Goal: Task Accomplishment & Management: Use online tool/utility

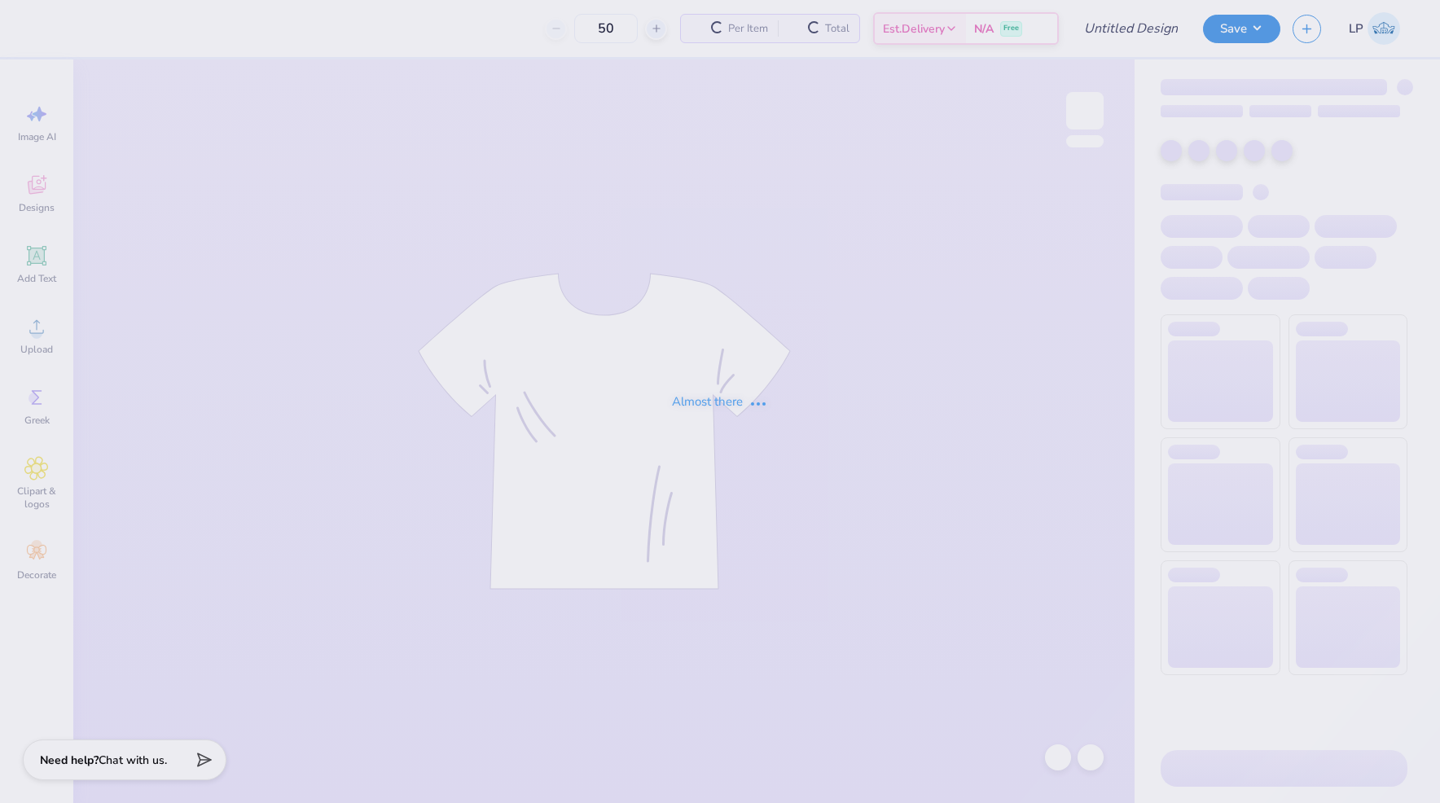
type input "50"
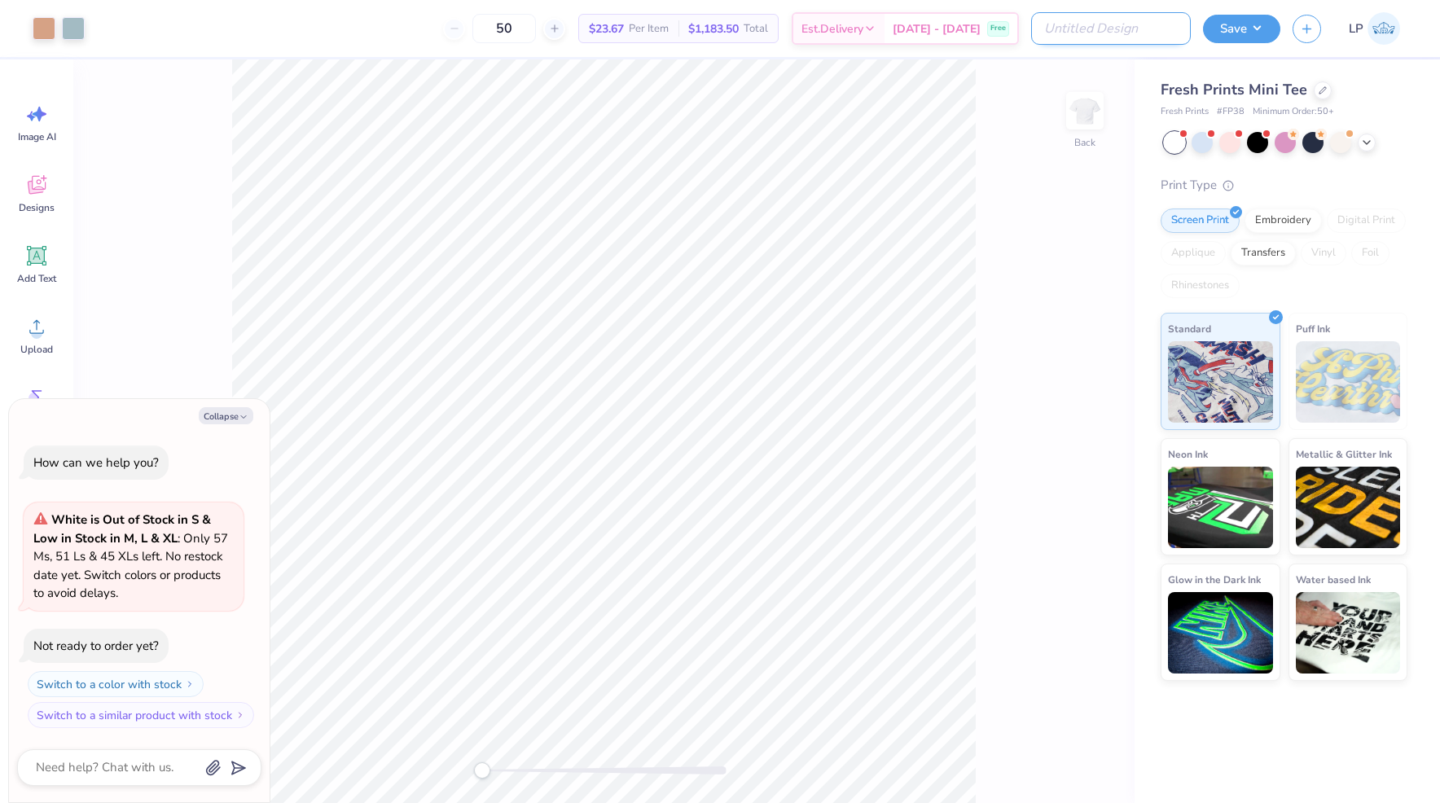
click at [1136, 24] on input "Design Title" at bounding box center [1111, 28] width 160 height 33
type input "P"
type textarea "x"
type input "Pi"
type textarea "x"
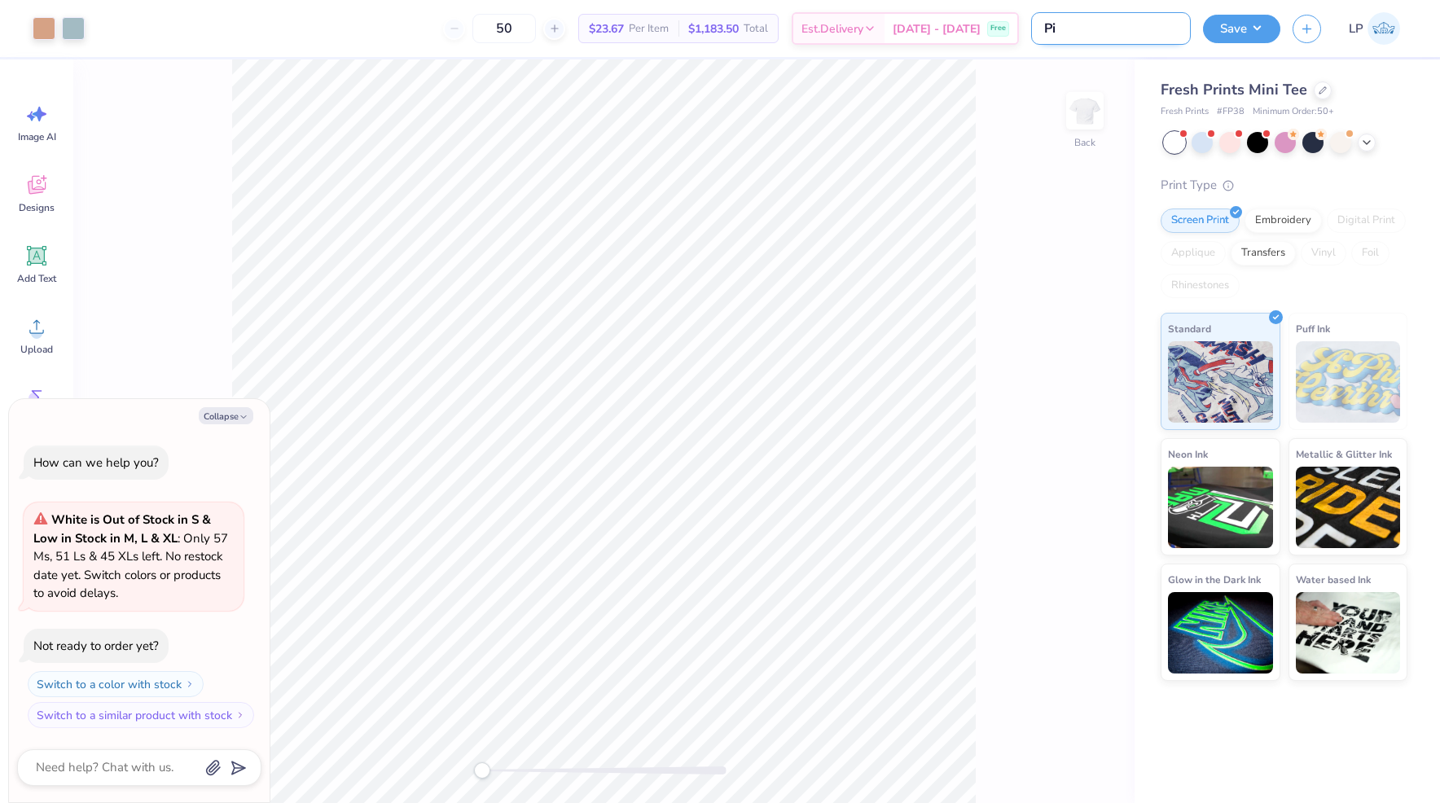
type input "Pi"
type textarea "x"
type input "Pi P"
type textarea "x"
type input "Pi Ph"
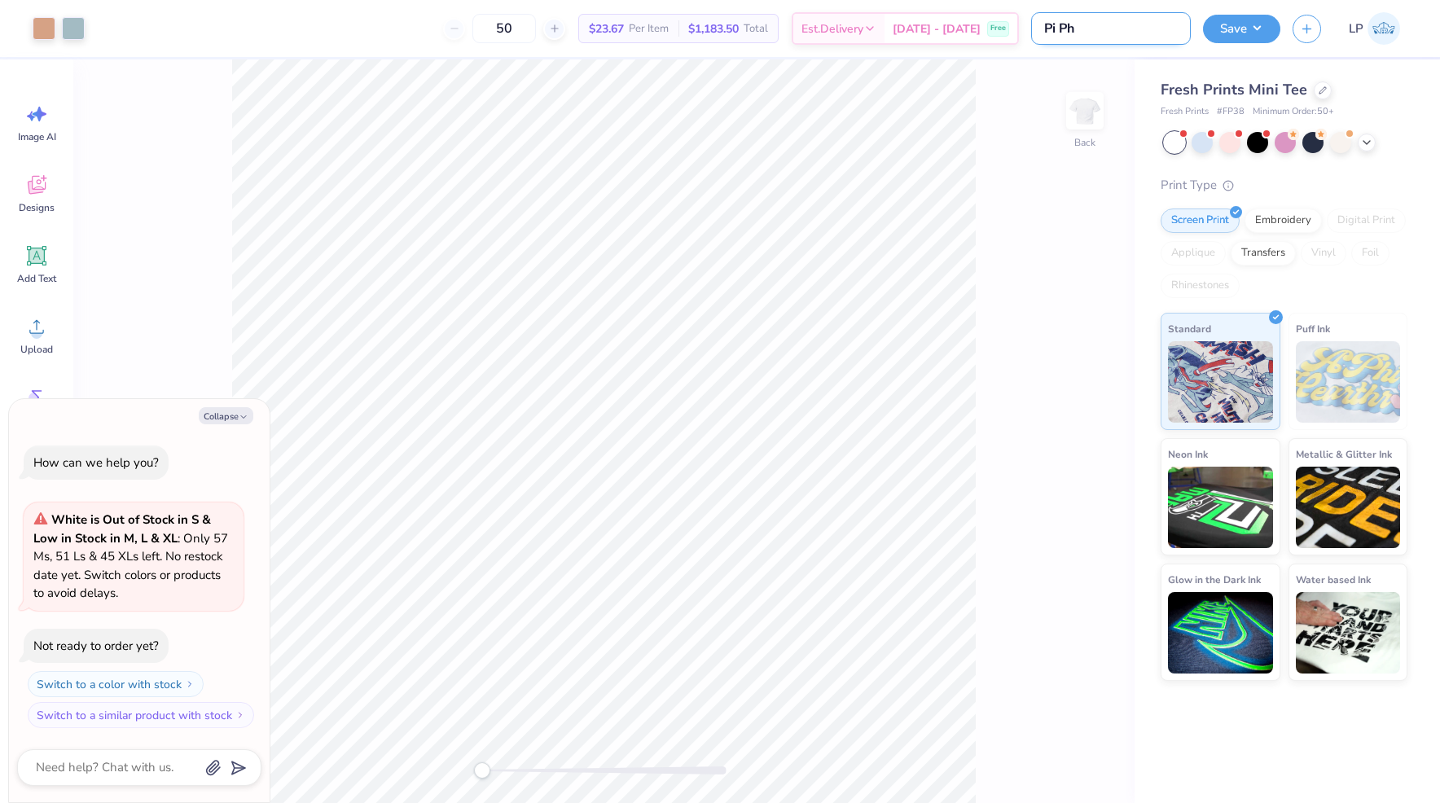
type textarea "x"
type input "Pi Phi"
type textarea "x"
type input "Pi Phi"
type textarea "x"
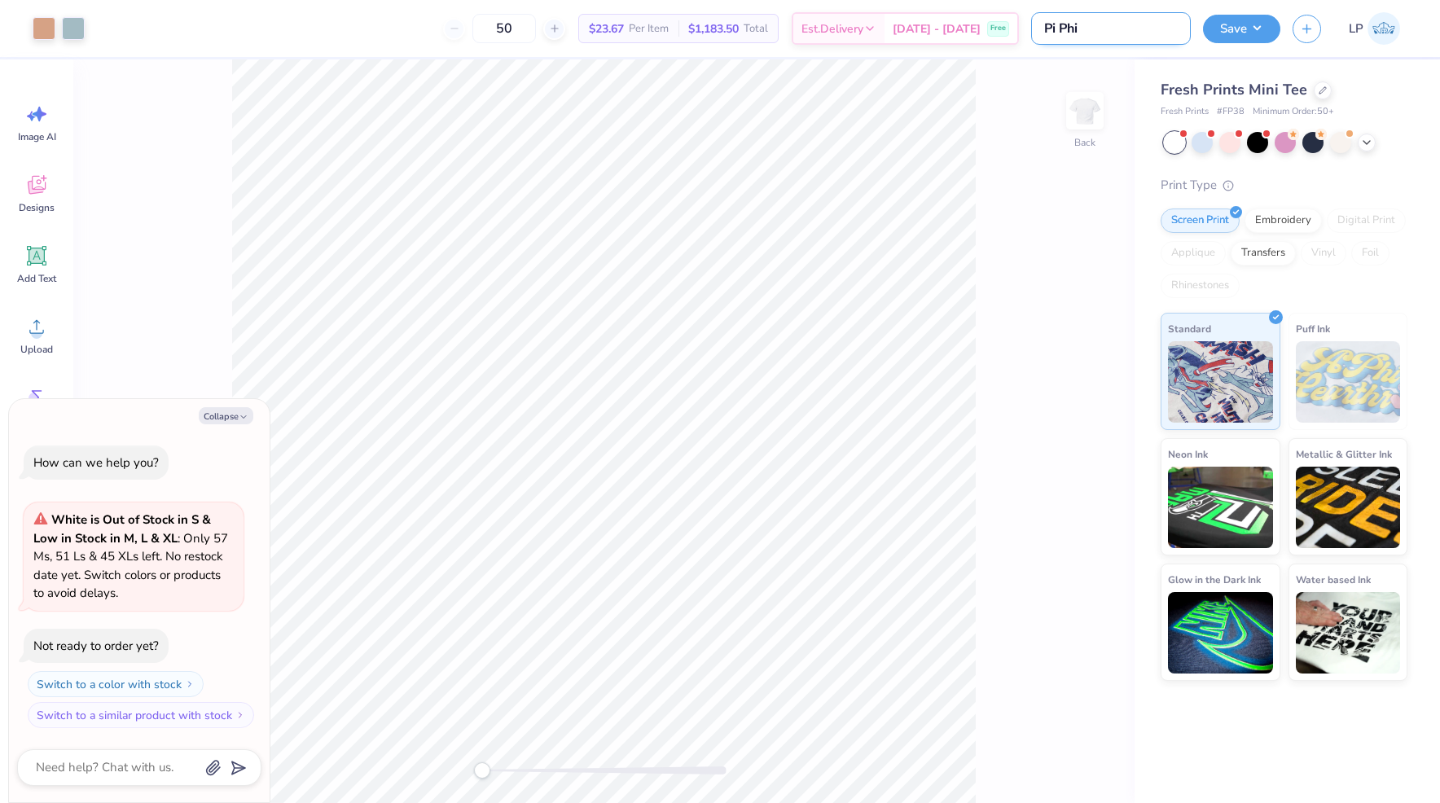
type input "Pi Phi P"
type textarea "x"
type input "Pi Phi Pa"
type textarea "x"
type input "Pi Phi Par"
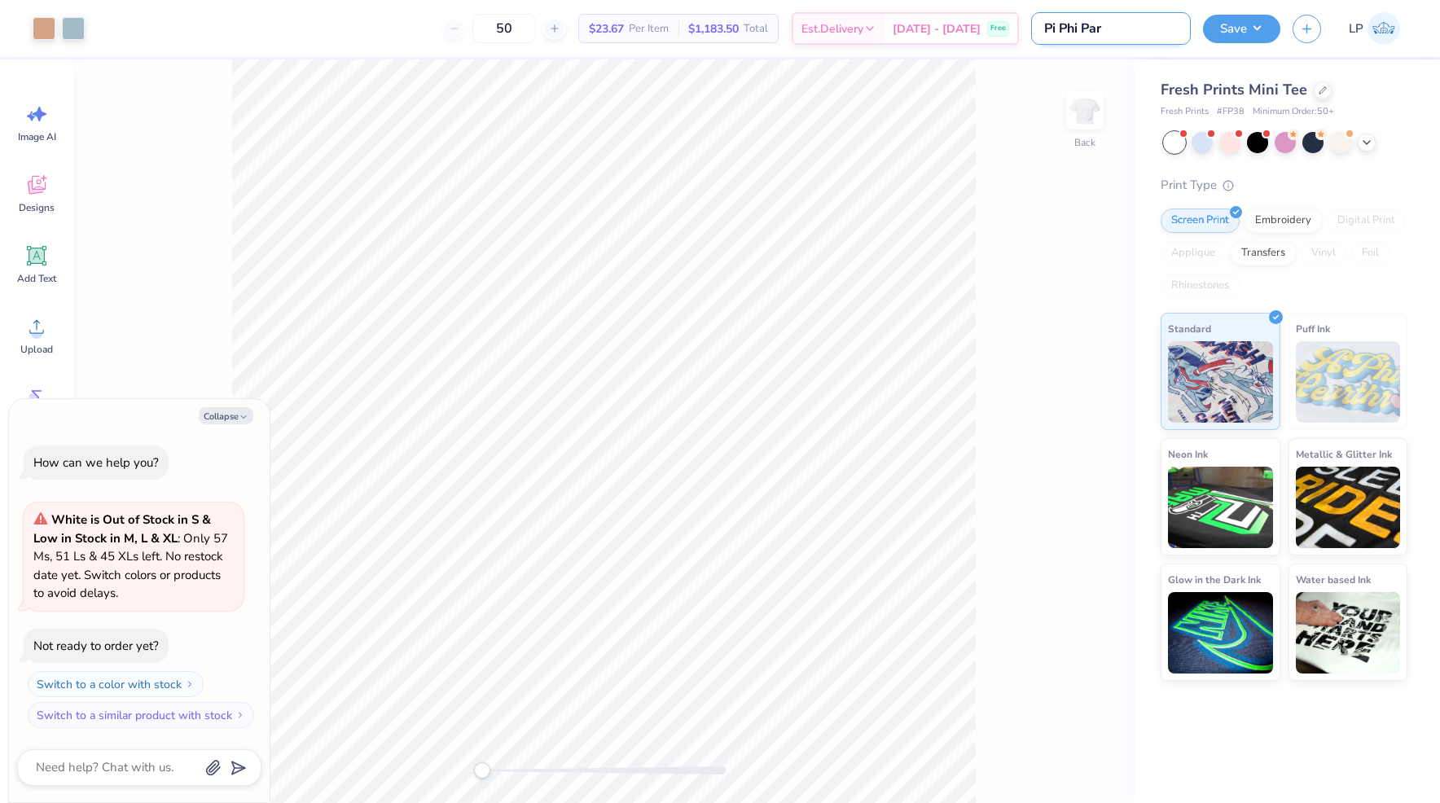
type textarea "x"
type input "Pi Phi Pare"
type textarea "x"
type input "Pi Phi Paren"
type textarea "x"
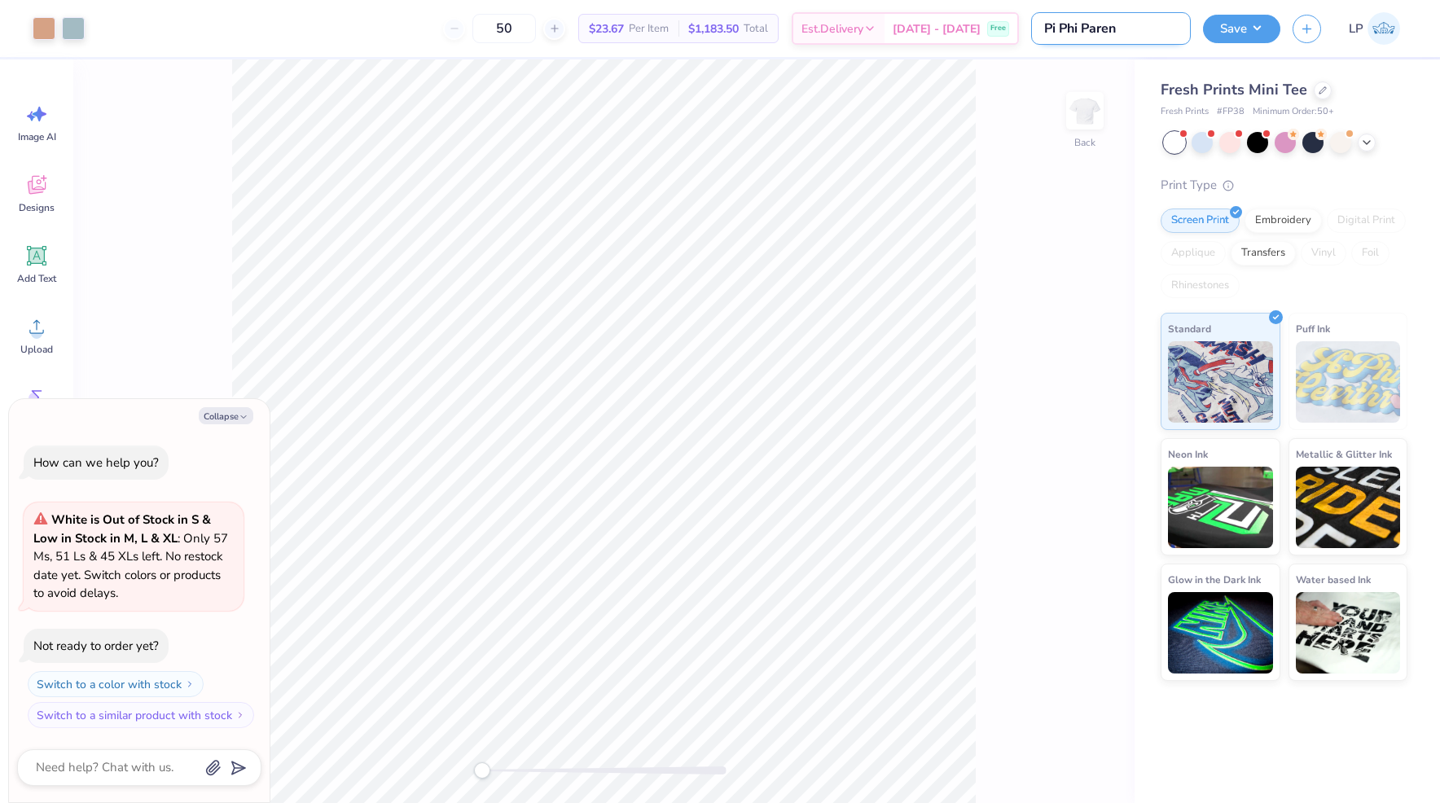
type input "Pi Phi Parent"
type textarea "x"
type input "Pi Phi Parent s"
type textarea "x"
type input "Pi Phi Parent"
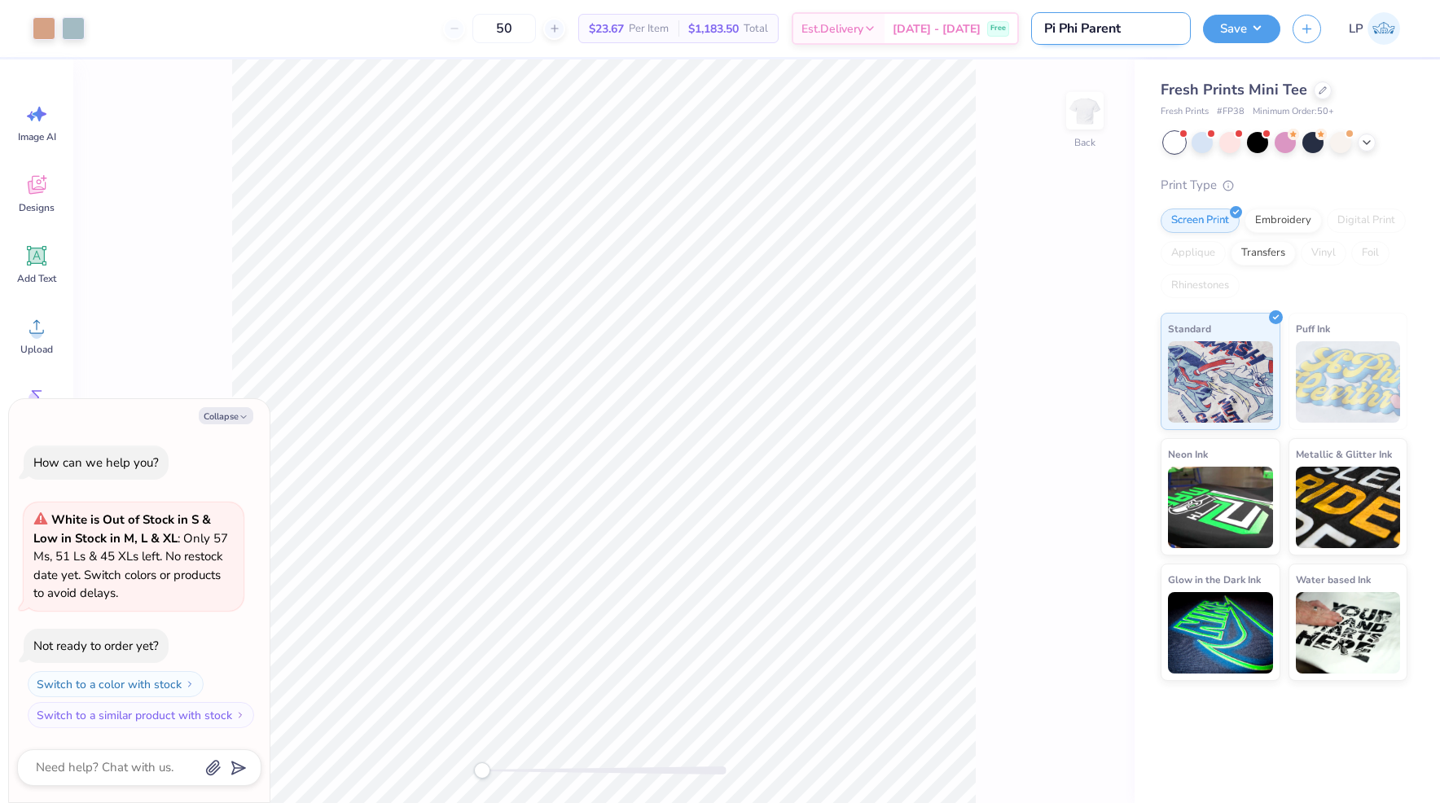
type textarea "x"
type input "Pi Phi Parent"
type textarea "x"
type input "Pi Phi Parents"
type textarea "x"
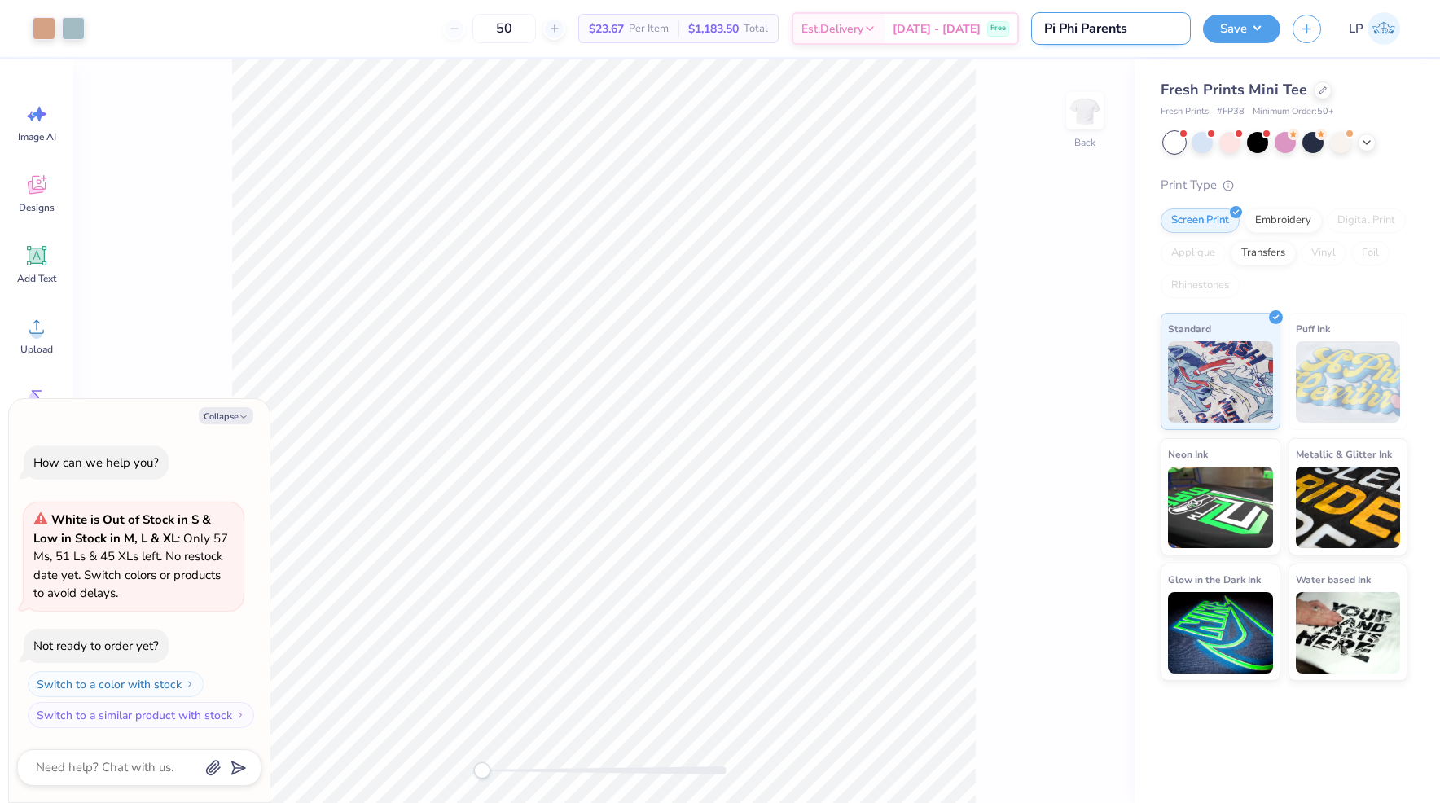
type input "Pi Phi Parents"
type textarea "x"
type input "Pi Phi Parents W"
type textarea "x"
type input "Pi Phi Parents We"
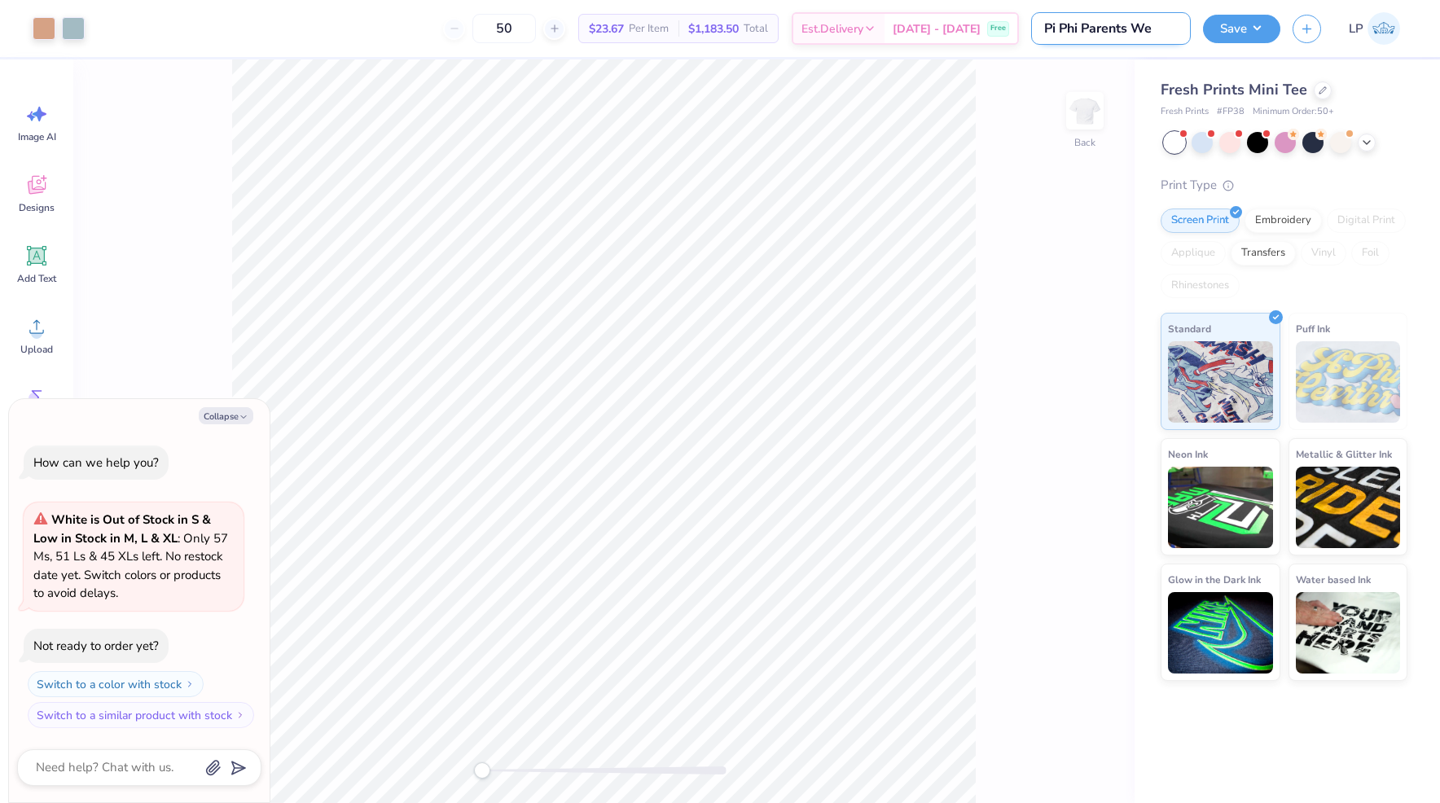
type textarea "x"
type input "Pi Phi Parents Wee"
type textarea "x"
type input "Pi Phi Parents Week"
type textarea "x"
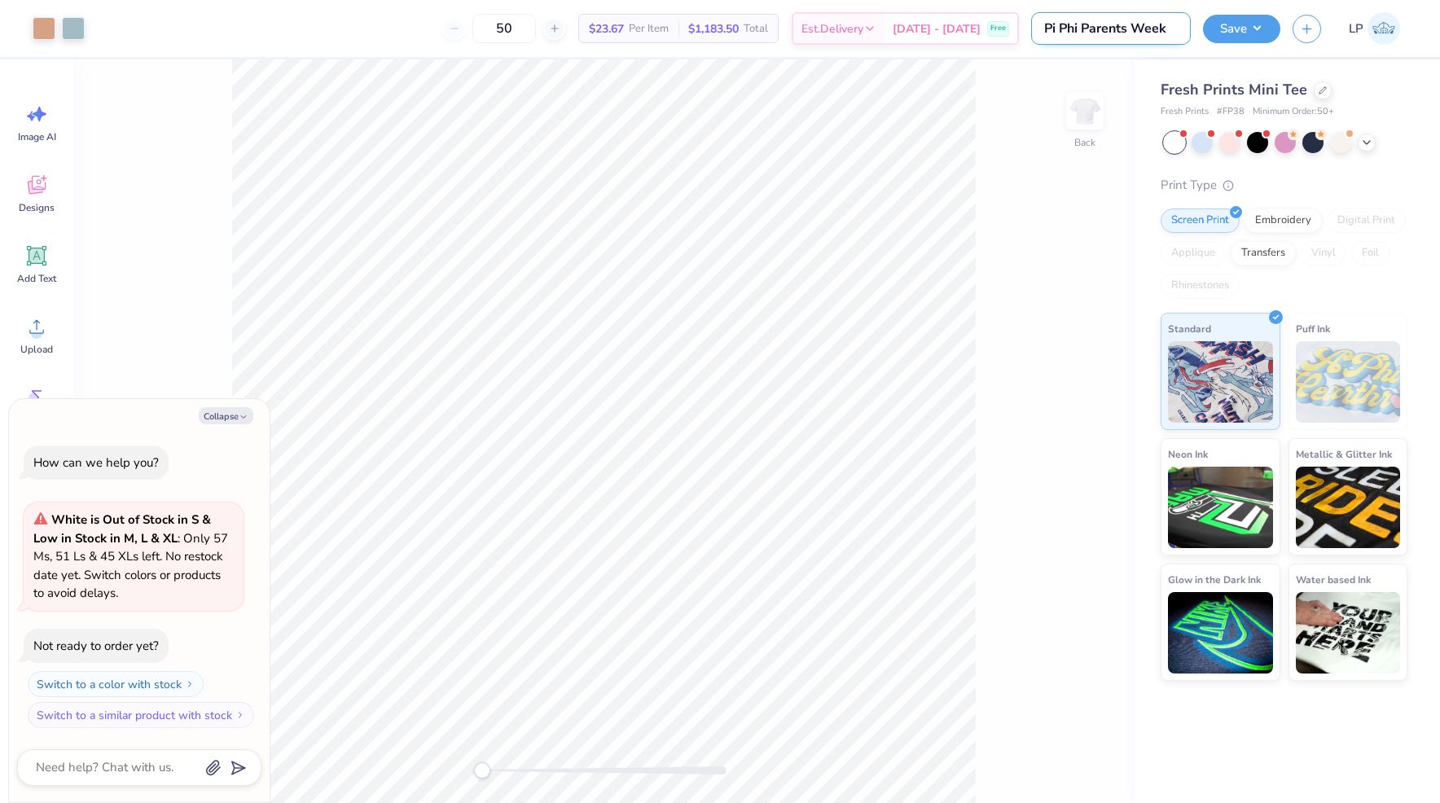
type input "Pi Phi Parents Weeke"
type textarea "x"
type input "Pi Phi Parents Weeken"
type textarea "x"
type input "Pi Phi Parents Weekend"
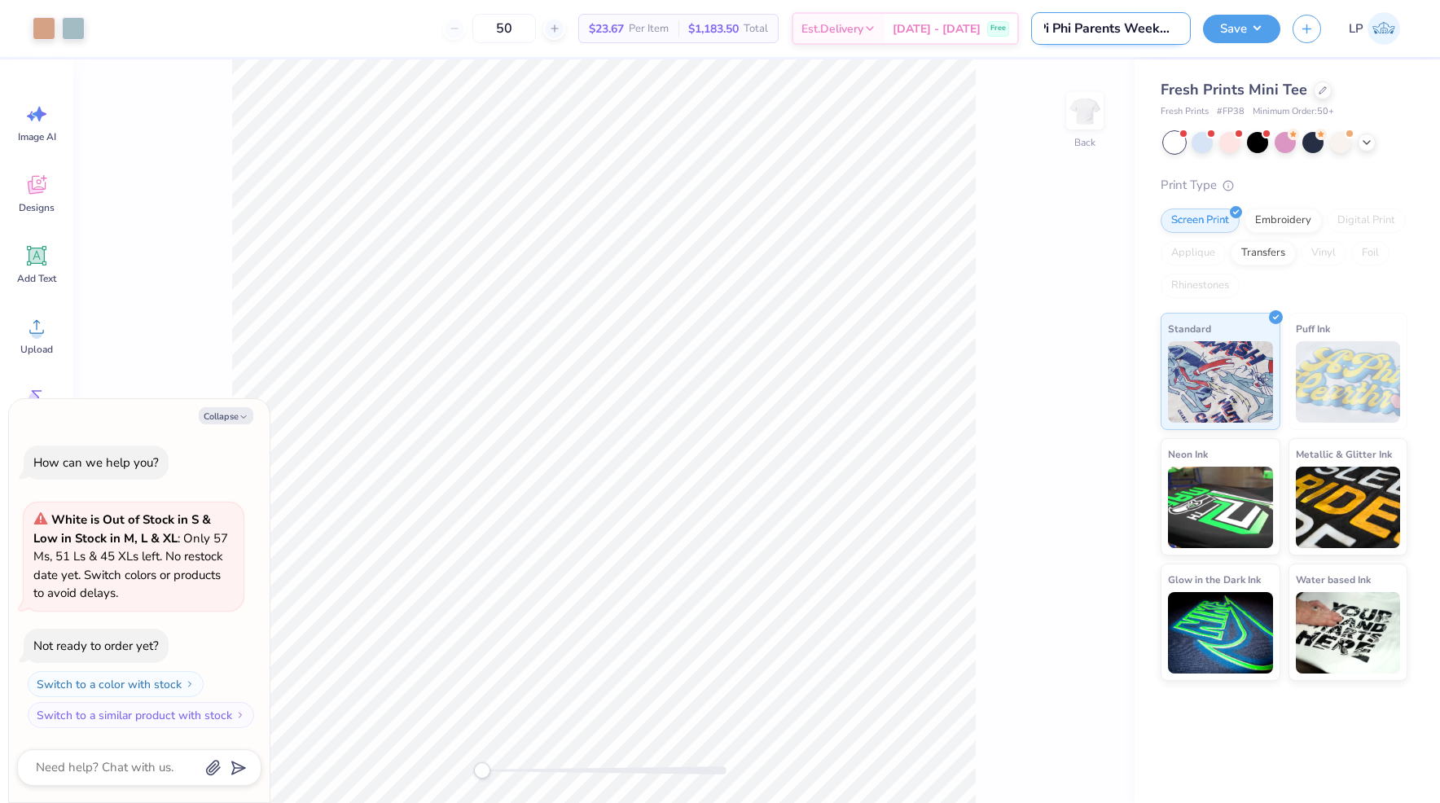
type textarea "x"
type input "Pi Phi Parents Weekend"
type textarea "x"
type input "Pi Phi Parents Weekend T"
type textarea "x"
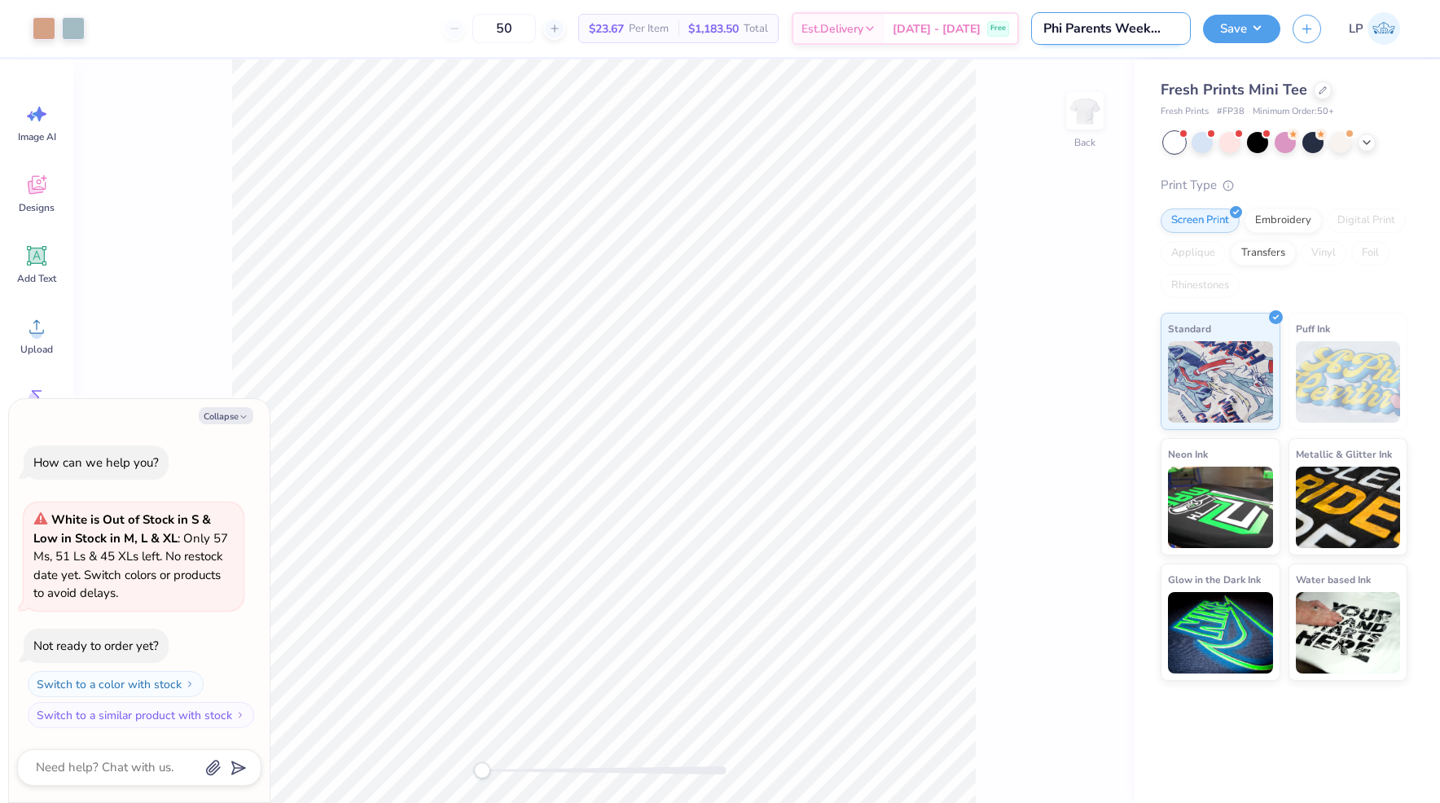
scroll to position [0, 23]
type input "Pi Phi Parents Weekend Te"
type textarea "x"
type input "Pi Phi Parents Weekend Tee"
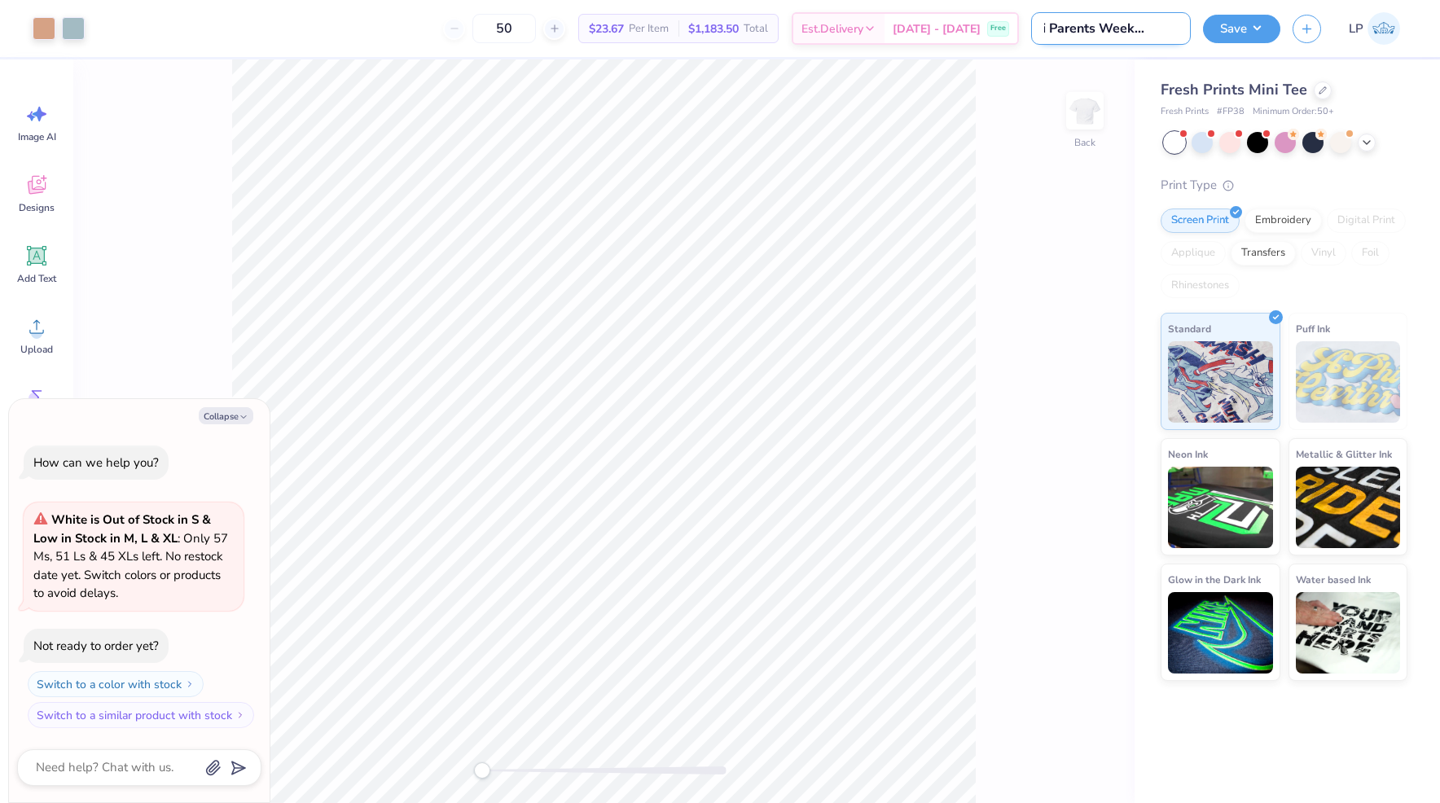
type textarea "x"
type input "Pi Phi Parents Weekend Te"
type textarea "x"
type input "Pi Phi Parents Weekend T"
type textarea "x"
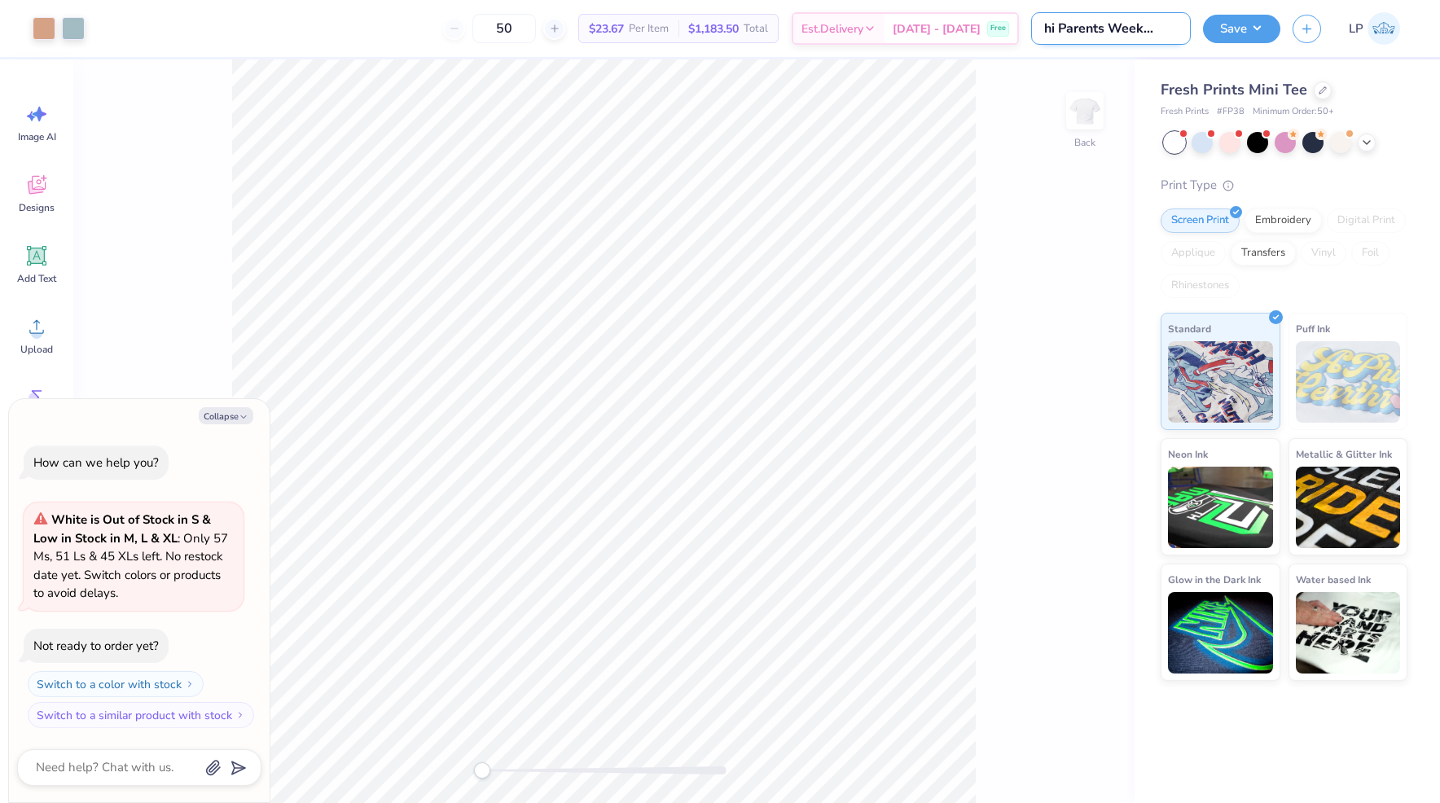
scroll to position [0, 23]
type input "Pi Phi Parents Weekend T-"
type textarea "x"
type input "Pi Phi Parents Weekend T-s"
type textarea "x"
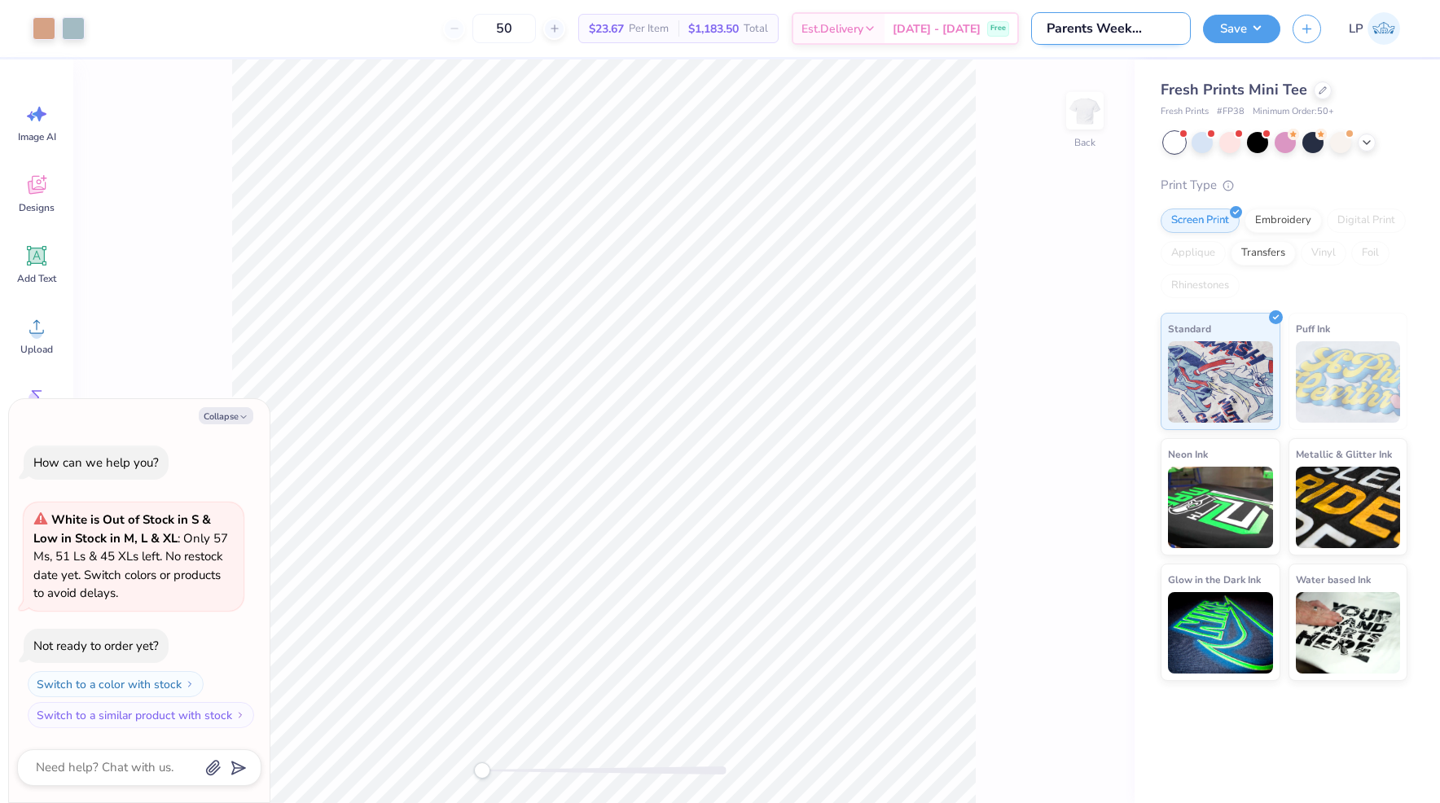
type input "Pi Phi Parents Weekend T-sh"
type textarea "x"
type input "Pi Phi Parents Weekend T-shi"
type textarea "x"
type input "Pi Phi Parents Weekend T-shir"
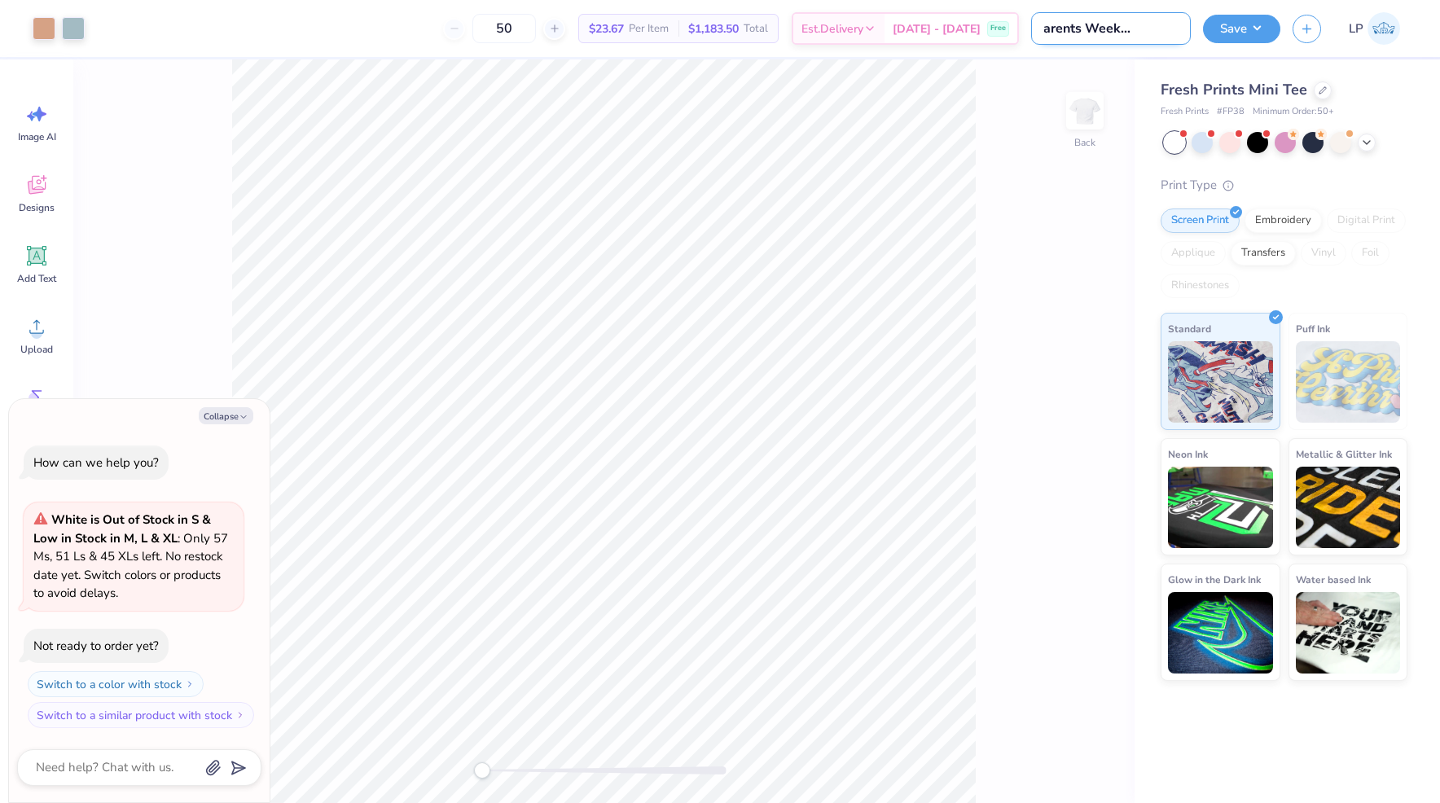
type textarea "x"
type input "Pi Phi Parents Weekend T-shirt"
type textarea "x"
type input "Pi Phi Parents Weekend T-shir"
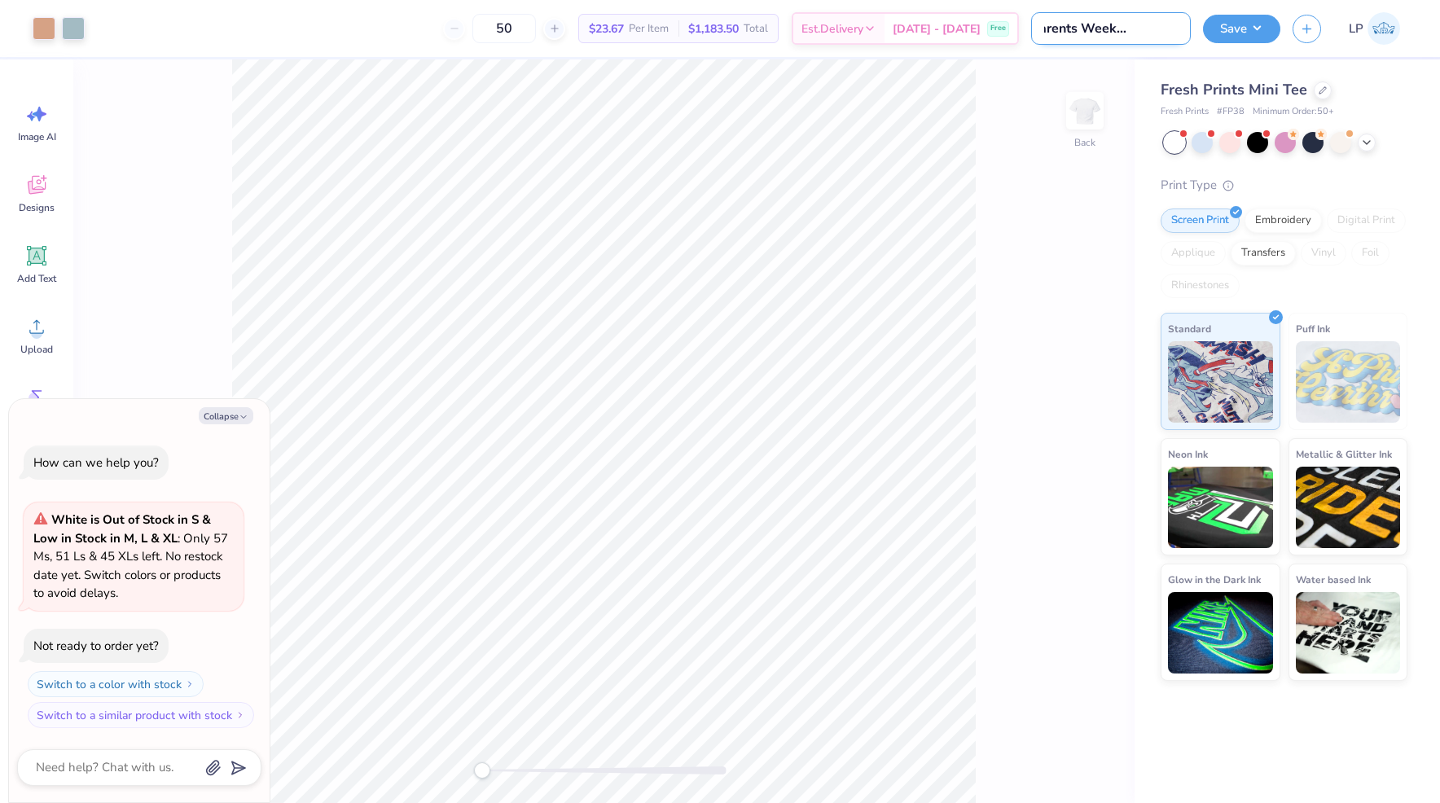
type textarea "x"
type input "Pi Phi Parents Weekend T-shi"
type textarea "x"
type input "Pi Phi Parents Weekend T-sh"
type textarea "x"
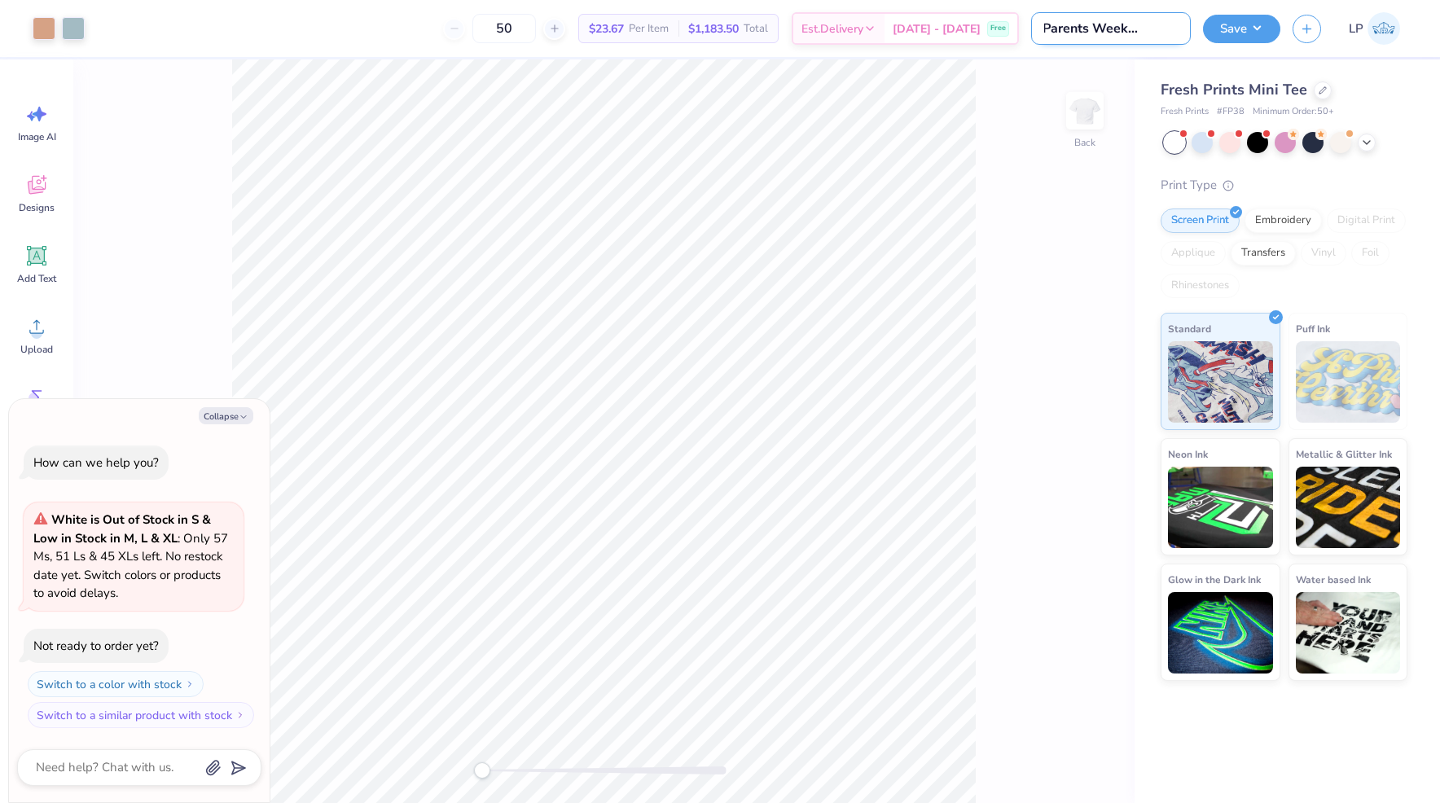
type input "Pi Phi Parents Weekend T-s"
type textarea "x"
type input "Pi Phi Parents Weekend T-"
type textarea "x"
type input "Pi Phi Parents Weekend T"
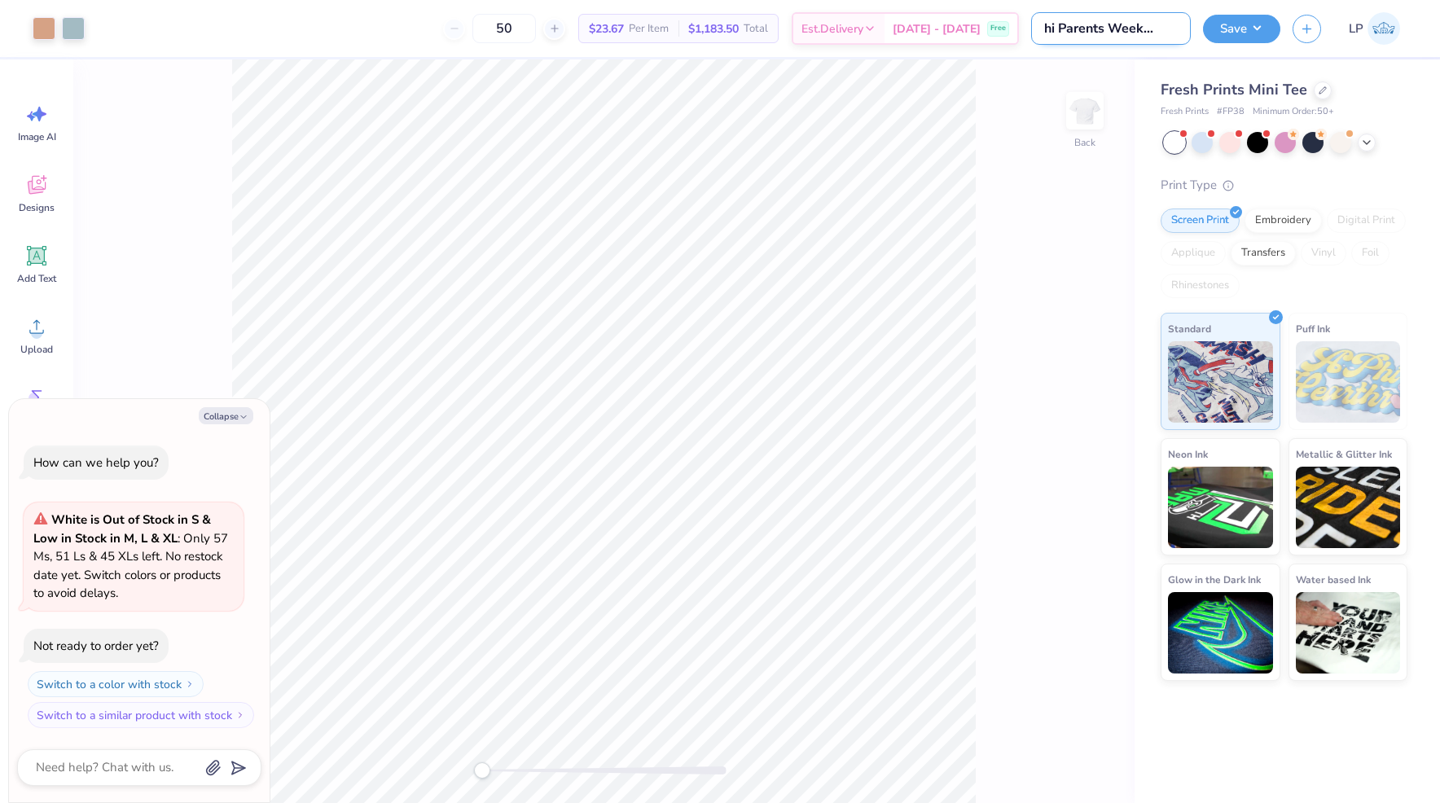
type textarea "x"
type input "Pi Phi Parents Weekend"
type textarea "x"
type input "Pi Phi Parents Weekend B"
type textarea "x"
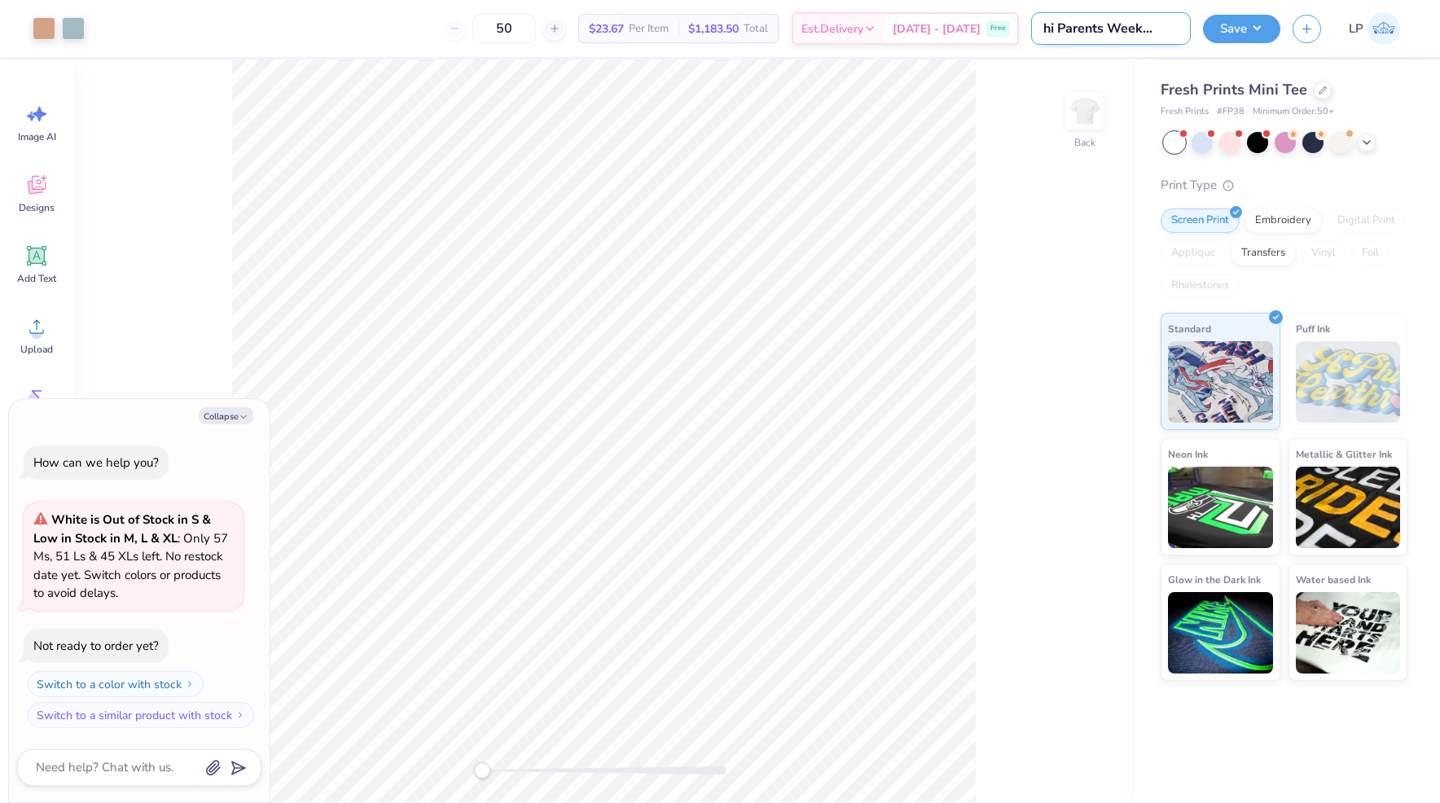
type input "Pi Phi Parents Weekend Ba"
type textarea "x"
type input "Pi Phi Parents Weekend Bab"
type textarea "x"
type input "Pi Phi Parents Weekend Babt"
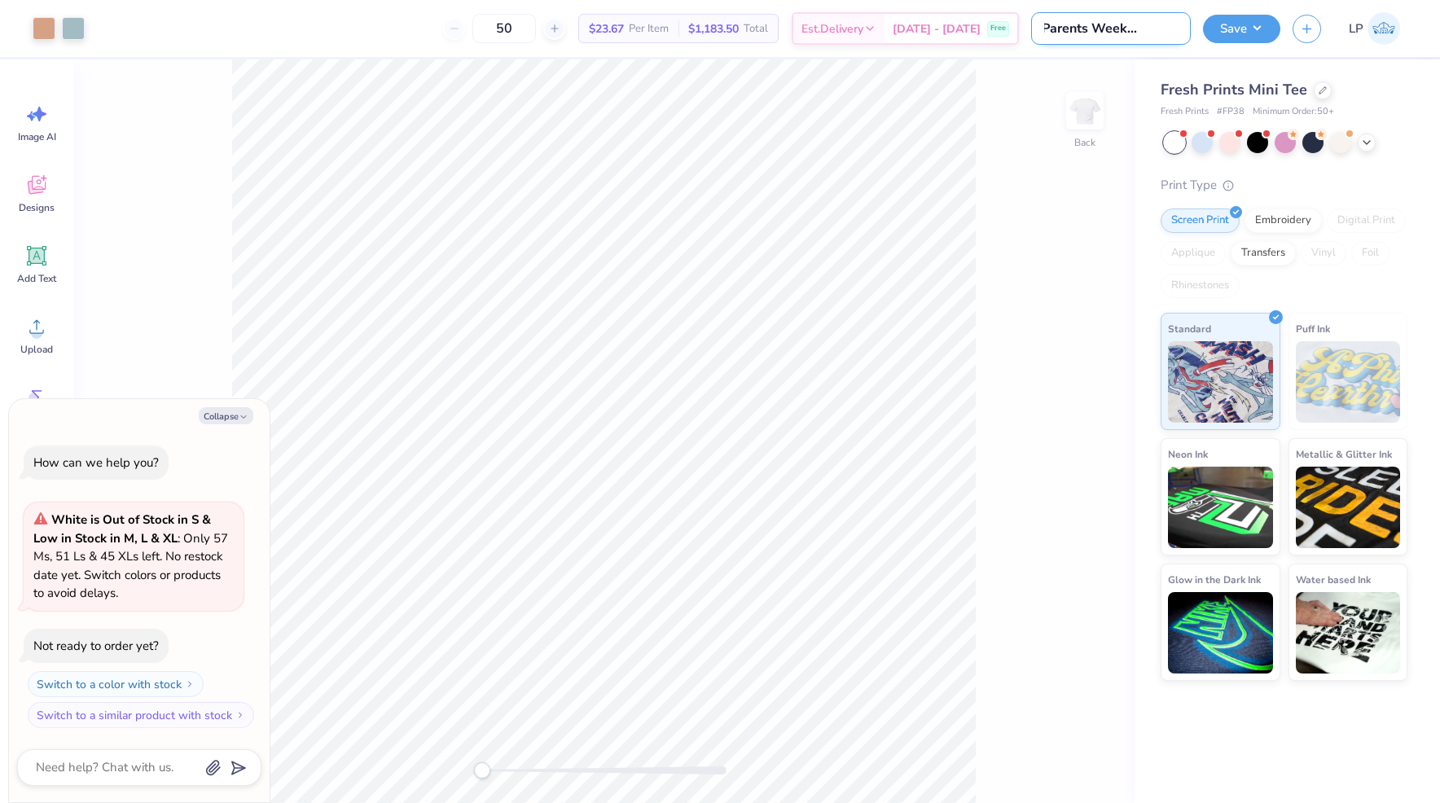
type textarea "x"
type input "Pi Phi Parents Weekend Babt"
type textarea "x"
type input "Pi Phi Parents Weekend Babt"
type textarea "x"
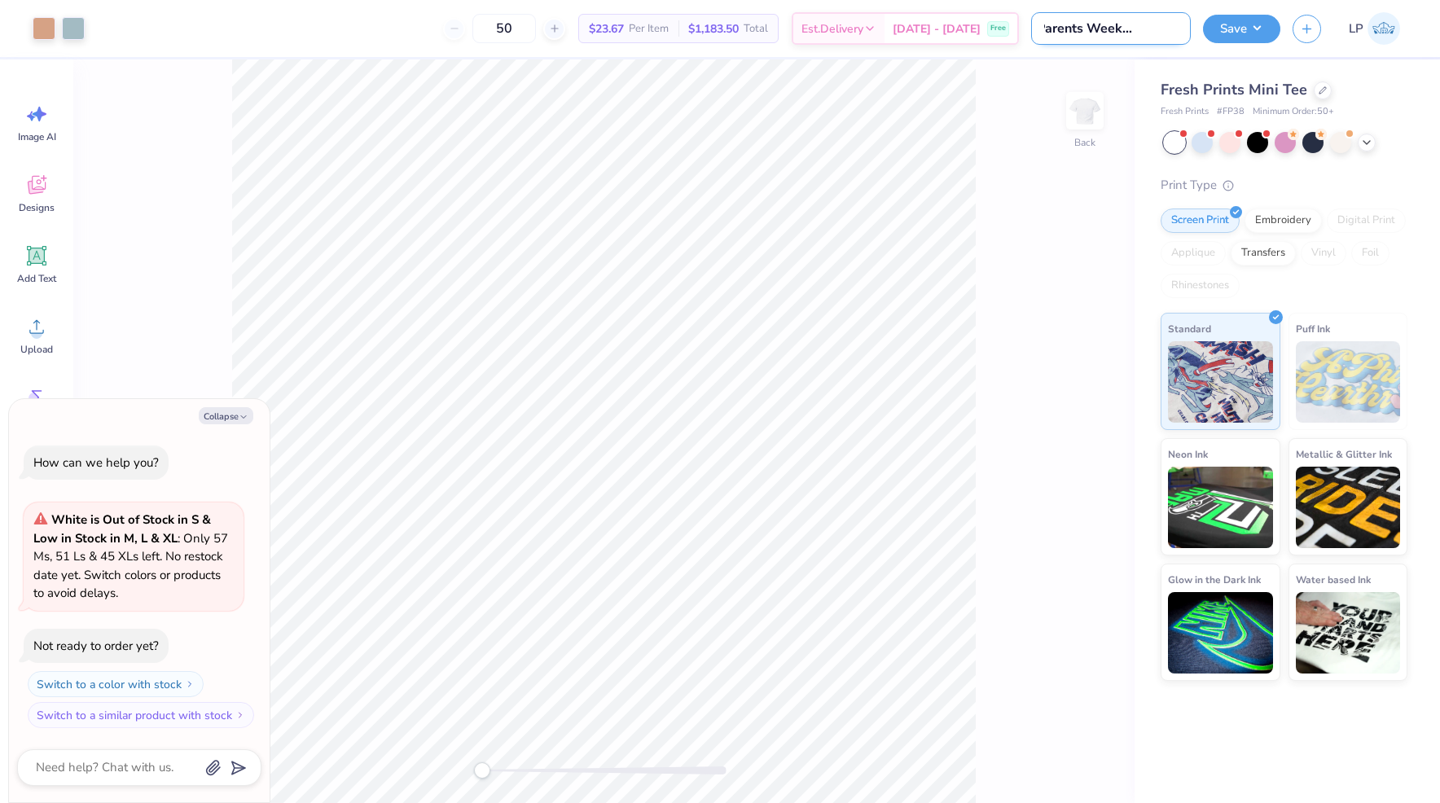
type input "Pi Phi Parents Weekend Bab"
type textarea "x"
type input "Pi Phi Parents Weekend Baby"
type textarea "x"
type input "Pi Phi Parents Weekend Baby"
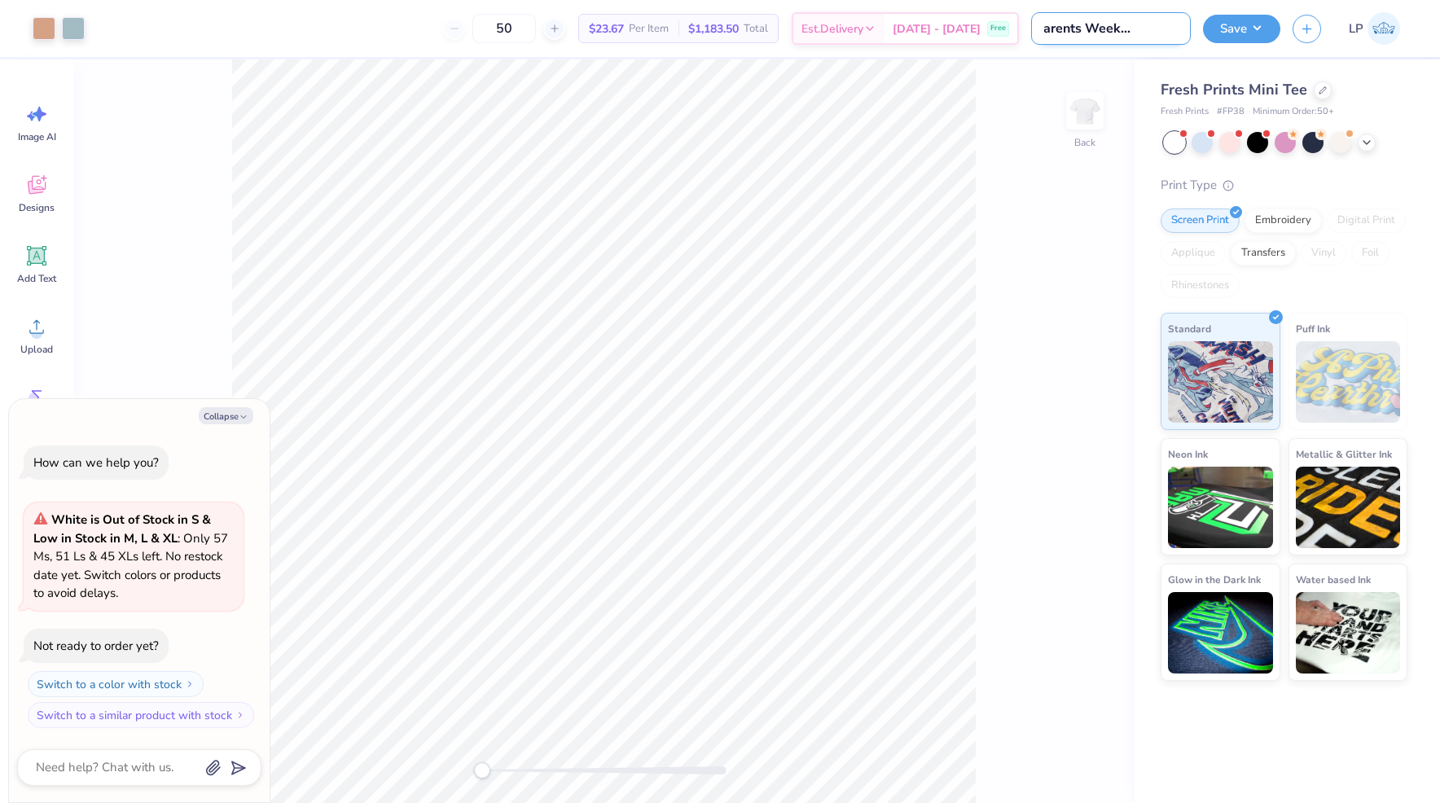
type textarea "x"
type input "Pi Phi Parents Weekend Baby T"
type textarea "x"
type input "Pi Phi Parents Weekend Baby Te"
type textarea "x"
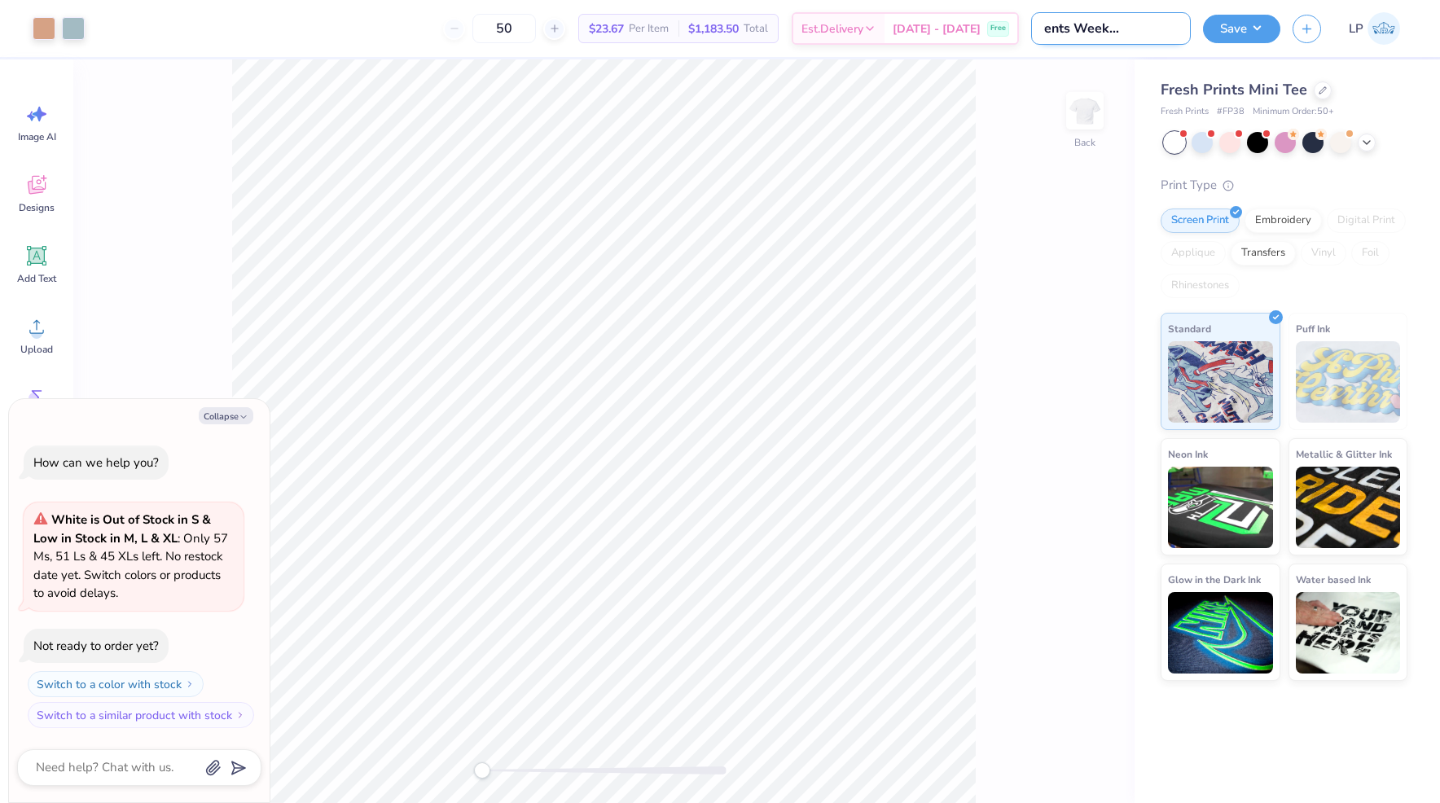
scroll to position [0, 71]
type input "Pi Phi Parents Weekend Baby Tee"
type textarea "x"
type input "Pi Phi Parents Weekend Baby Te"
type textarea "x"
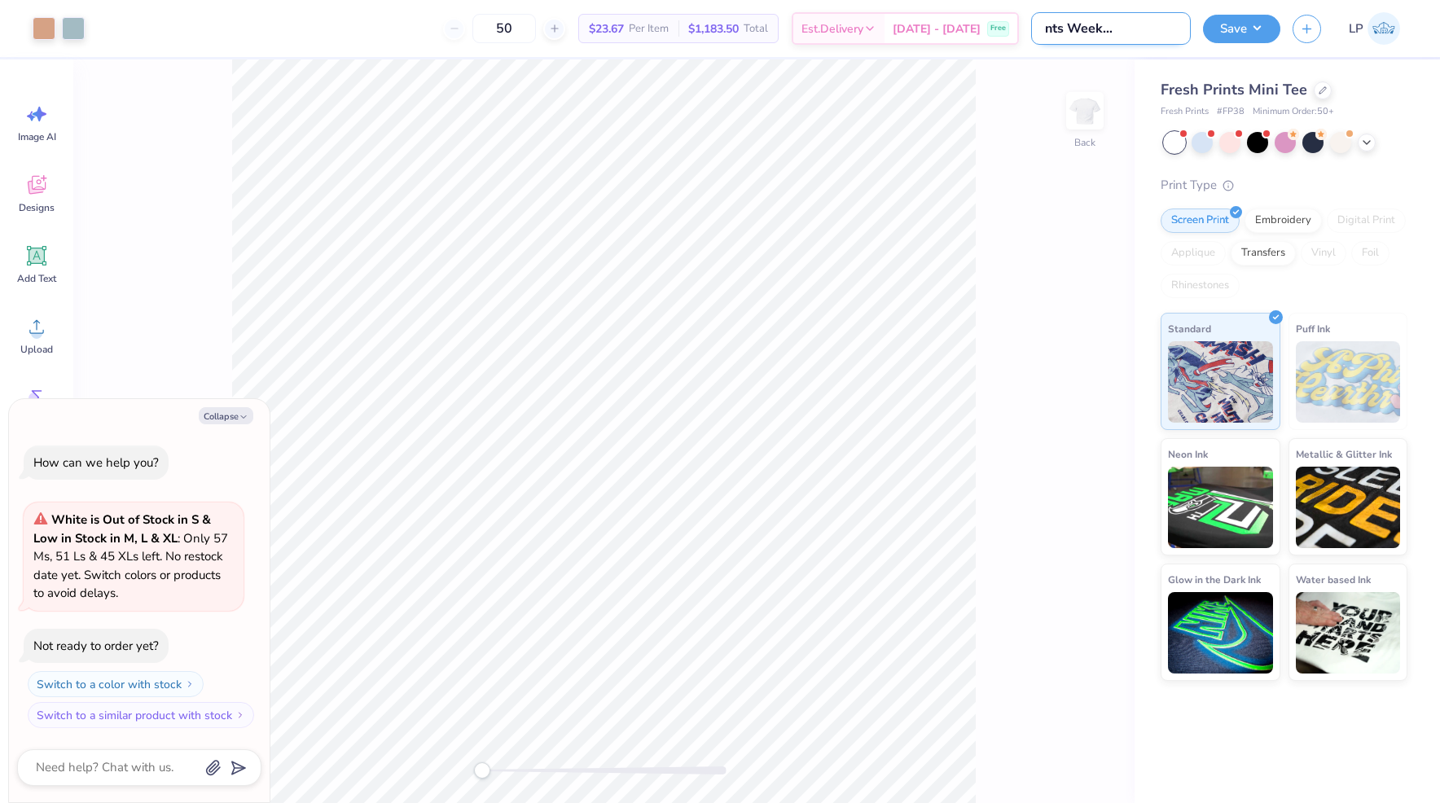
type input "Pi Phi Parents Weekend Baby T"
type textarea "x"
type input "Pi Phi Parents Weekend Baby Te"
type textarea "x"
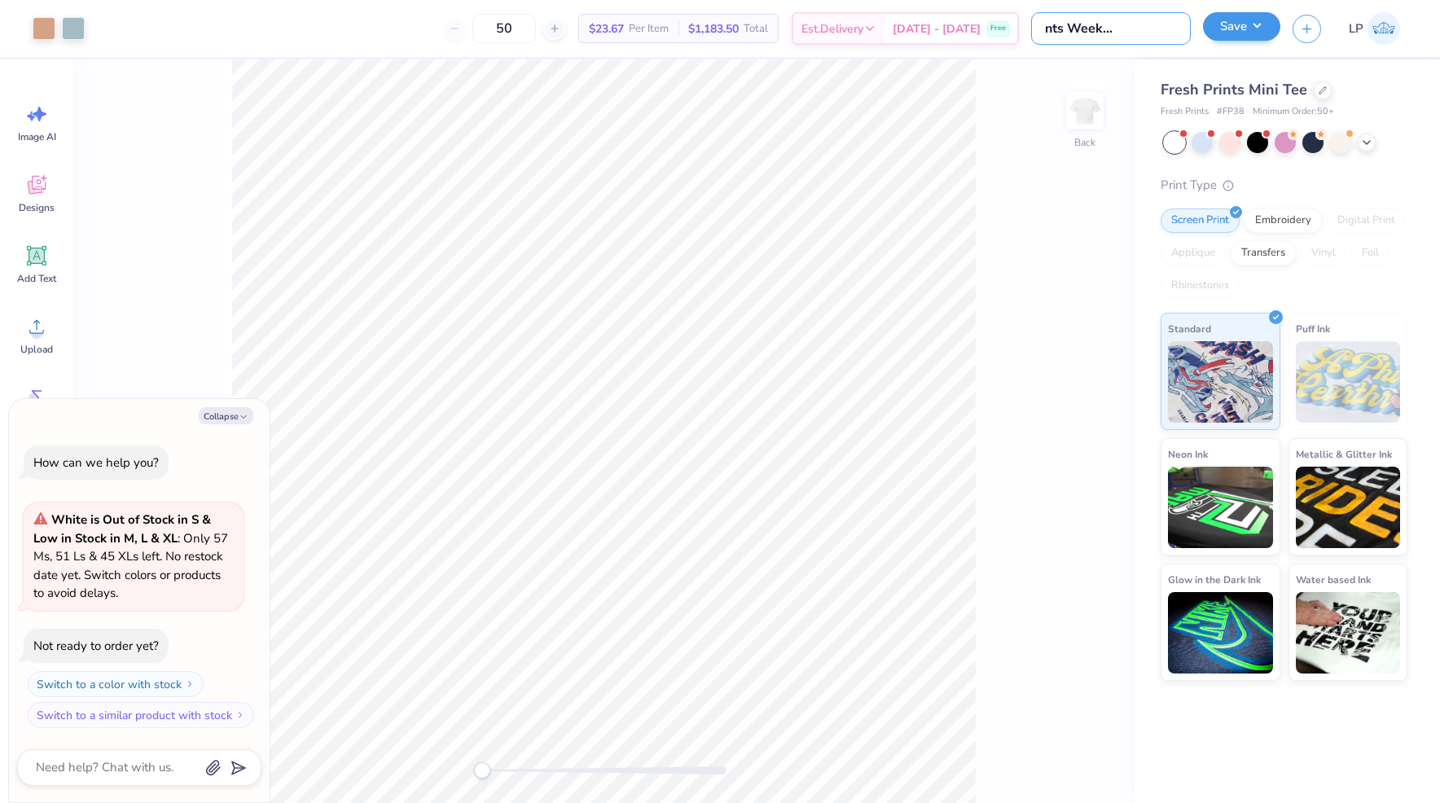
type input "Pi Phi Parents Weekend Baby Tee"
type textarea "x"
type input "Pi Phi Parents Weekend Baby Tee"
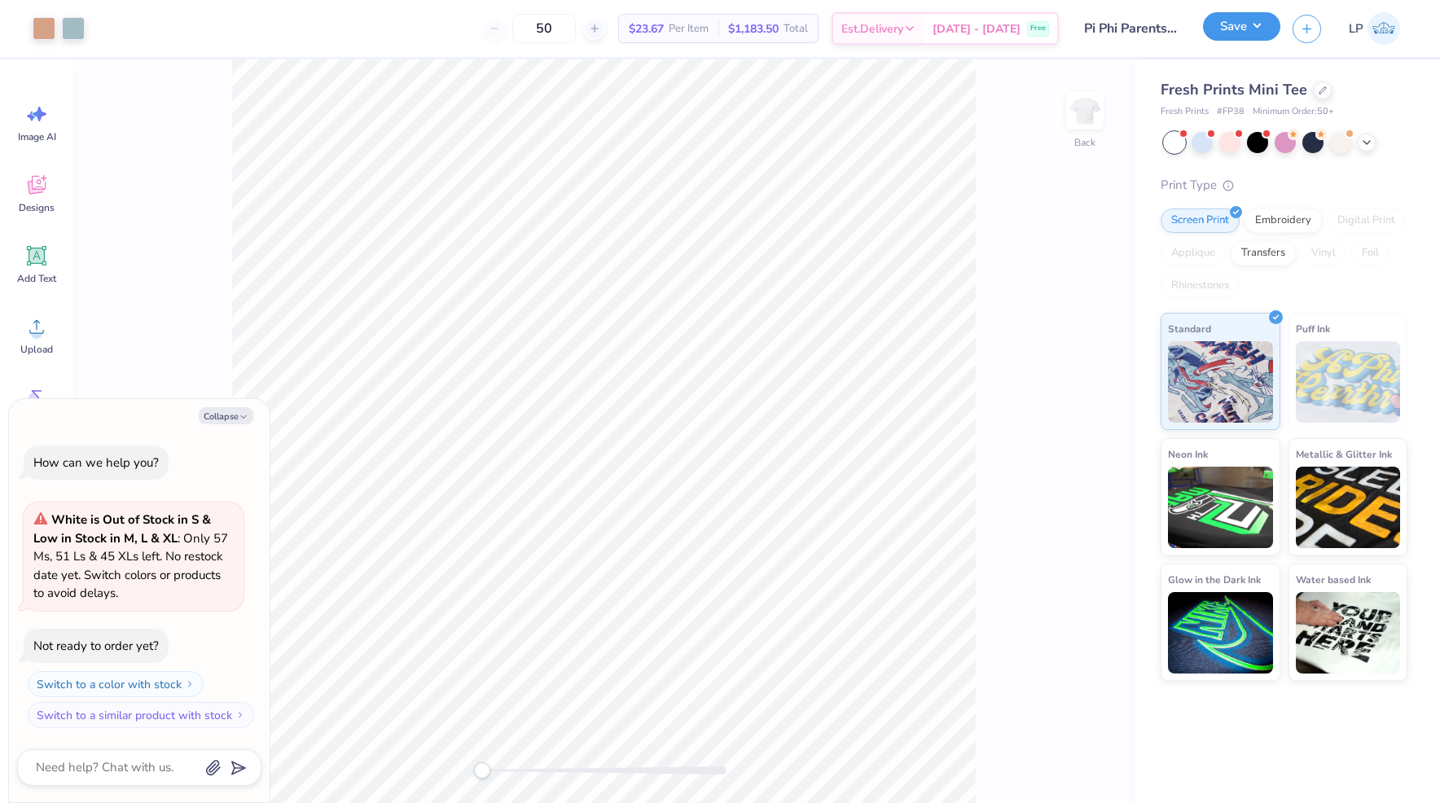
click at [1254, 28] on button "Save" at bounding box center [1241, 26] width 77 height 29
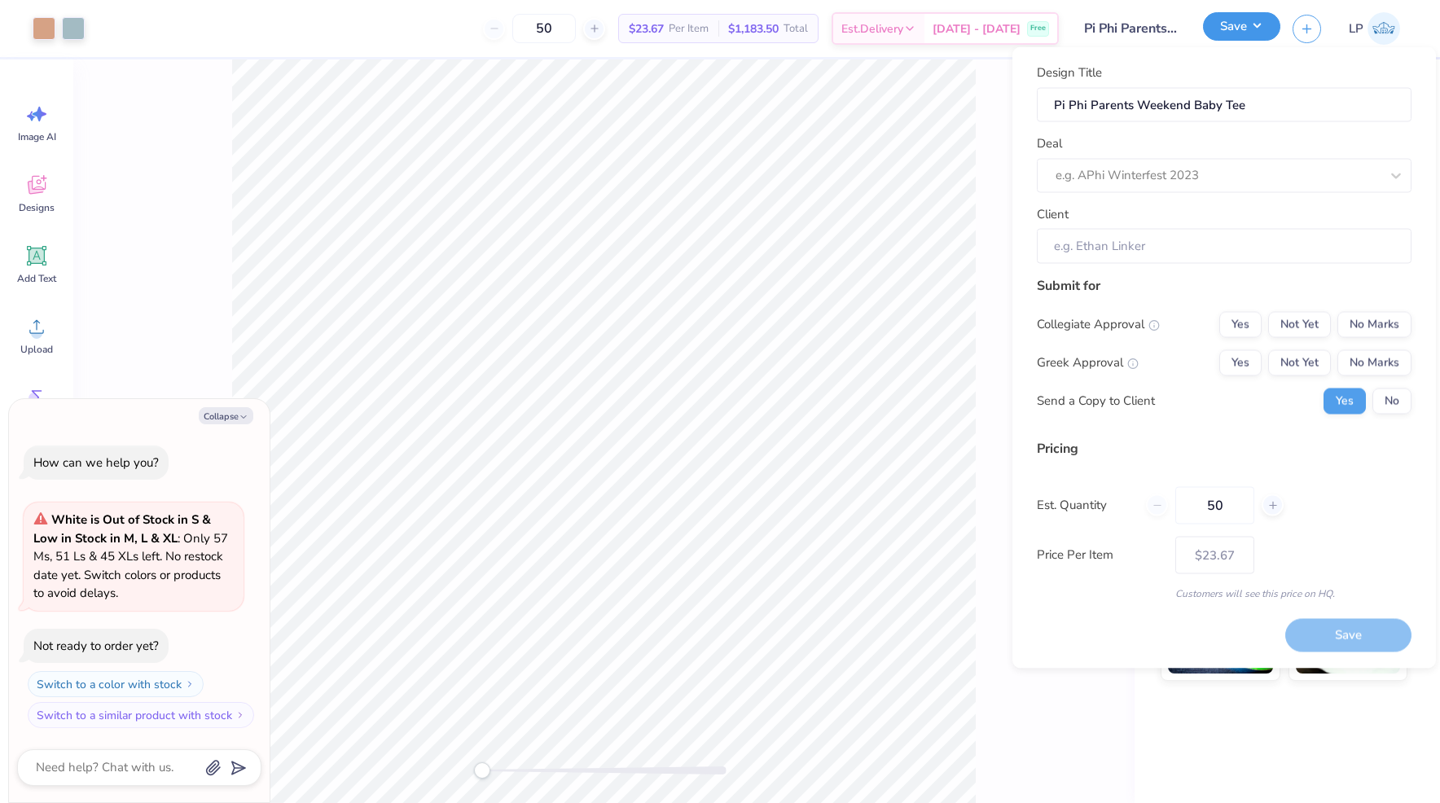
type textarea "x"
click at [1197, 170] on div at bounding box center [1218, 176] width 324 height 22
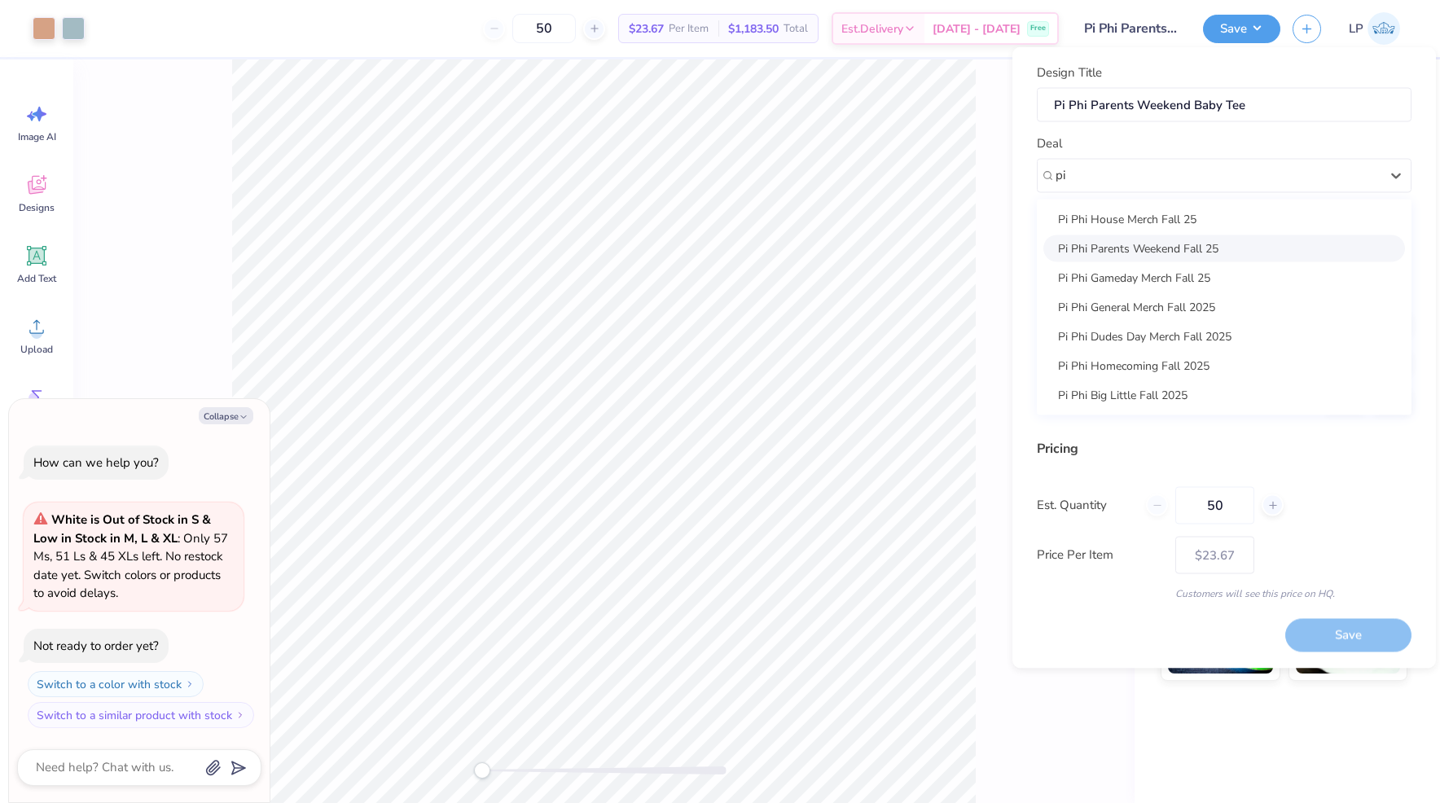
click at [1200, 249] on div "Pi Phi Parents Weekend Fall 25" at bounding box center [1225, 248] width 362 height 27
type input "pi"
type textarea "x"
type input "[PERSON_NAME]"
type input "– –"
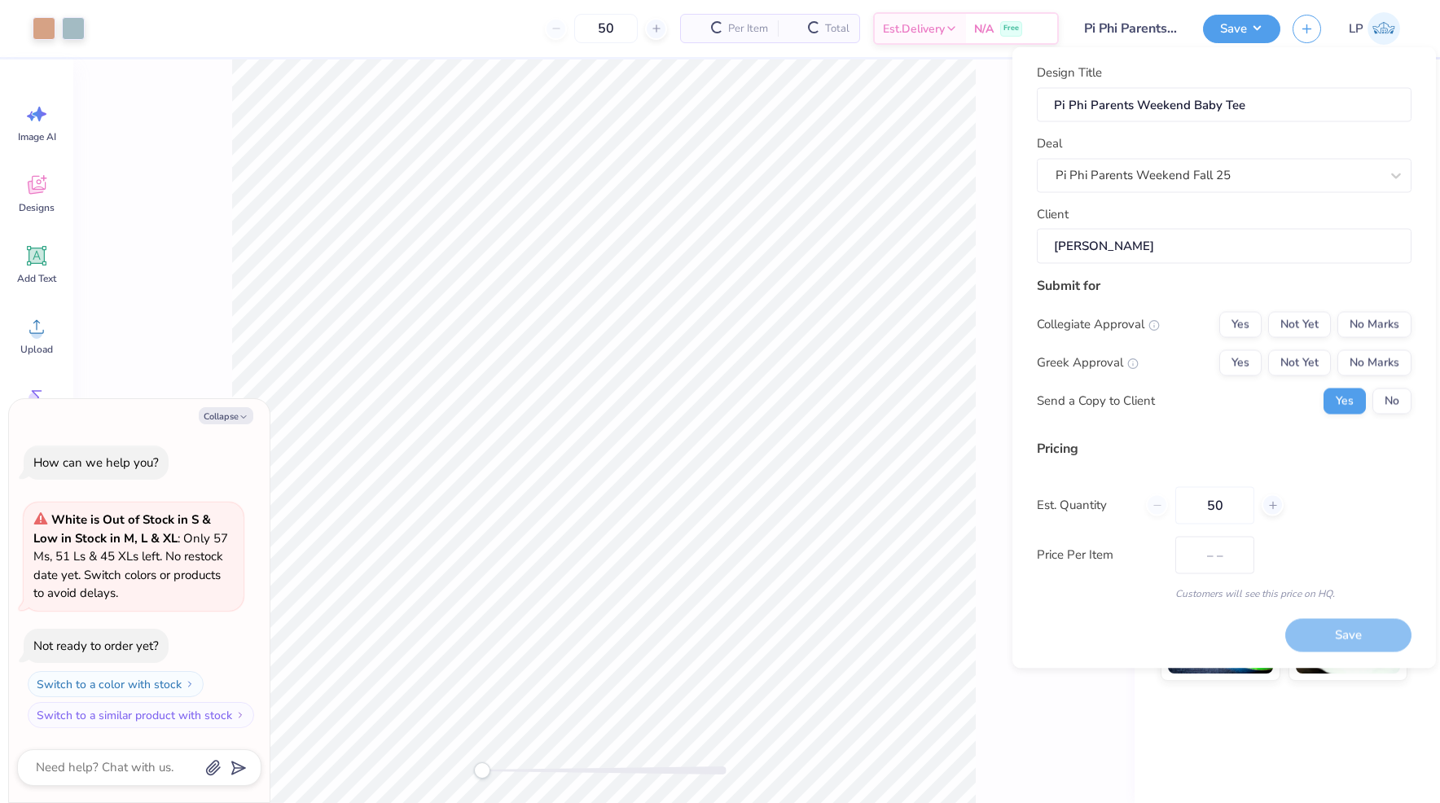
type textarea "x"
type input "$28.06"
click at [1365, 319] on button "No Marks" at bounding box center [1375, 324] width 74 height 26
click at [1246, 358] on button "Yes" at bounding box center [1241, 362] width 42 height 26
type textarea "x"
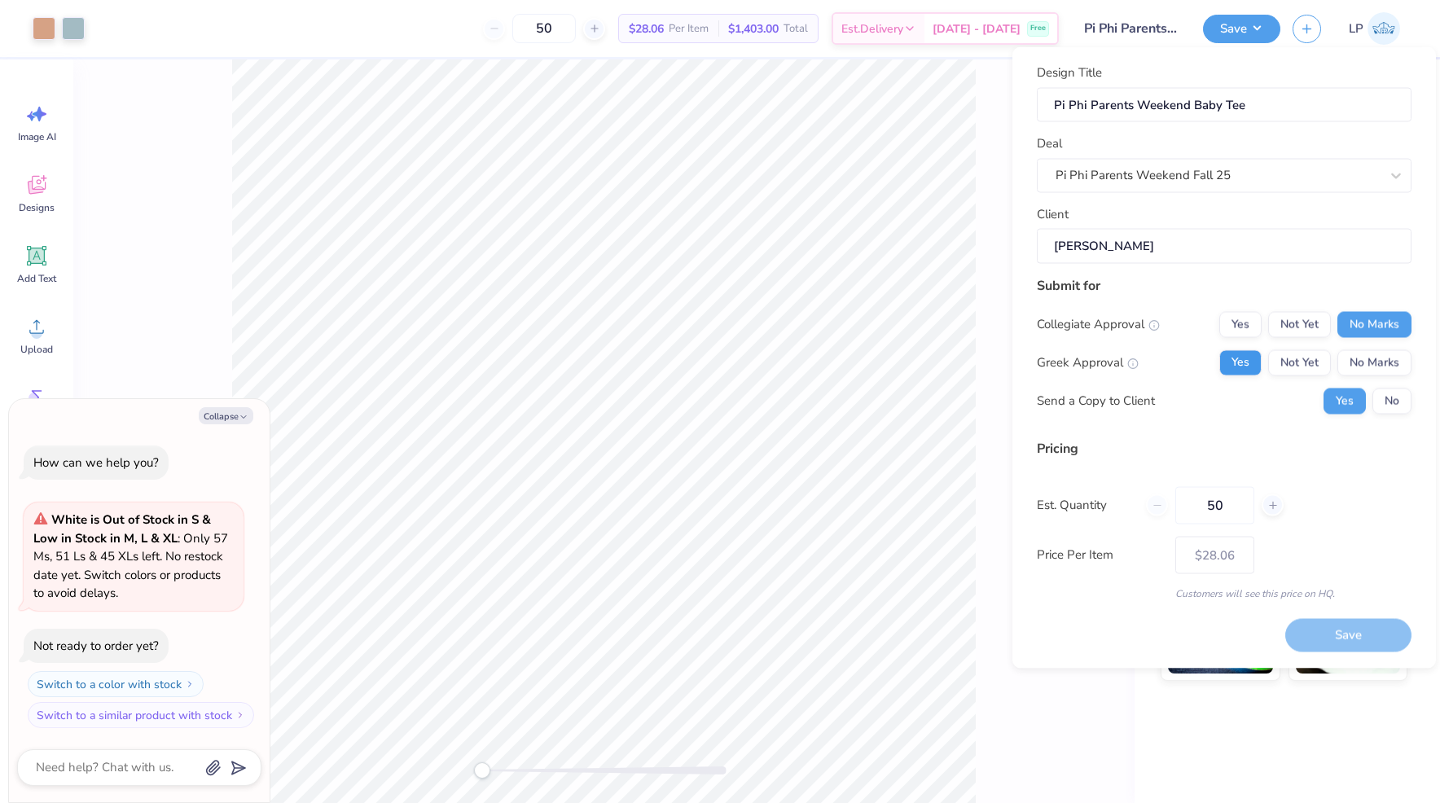
type input "– –"
type textarea "x"
type input "$28.06"
click at [1392, 400] on button "No" at bounding box center [1392, 401] width 39 height 26
click at [1344, 639] on button "Save" at bounding box center [1349, 635] width 126 height 33
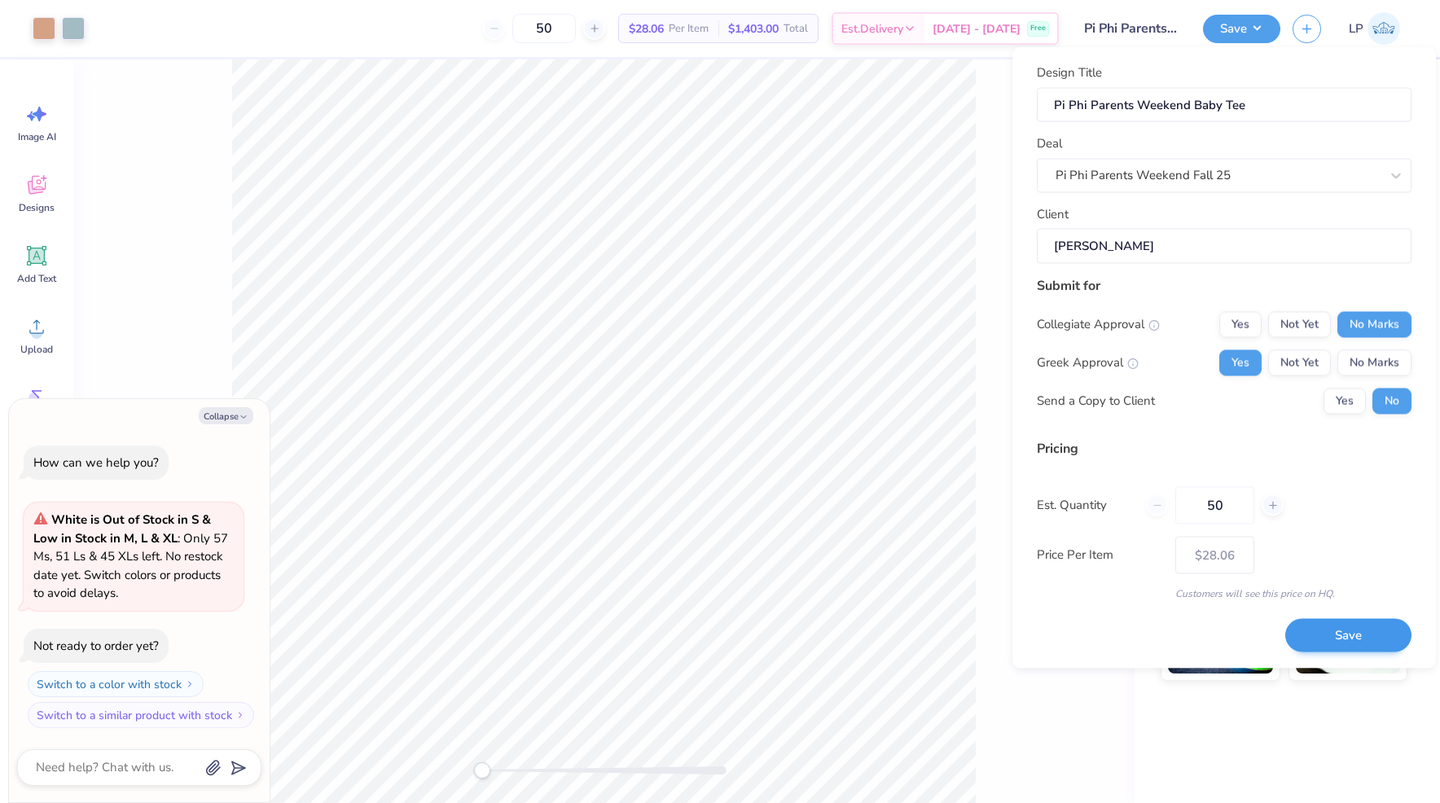
type textarea "x"
type input "– –"
type textarea "x"
type input "$28.06"
type textarea "x"
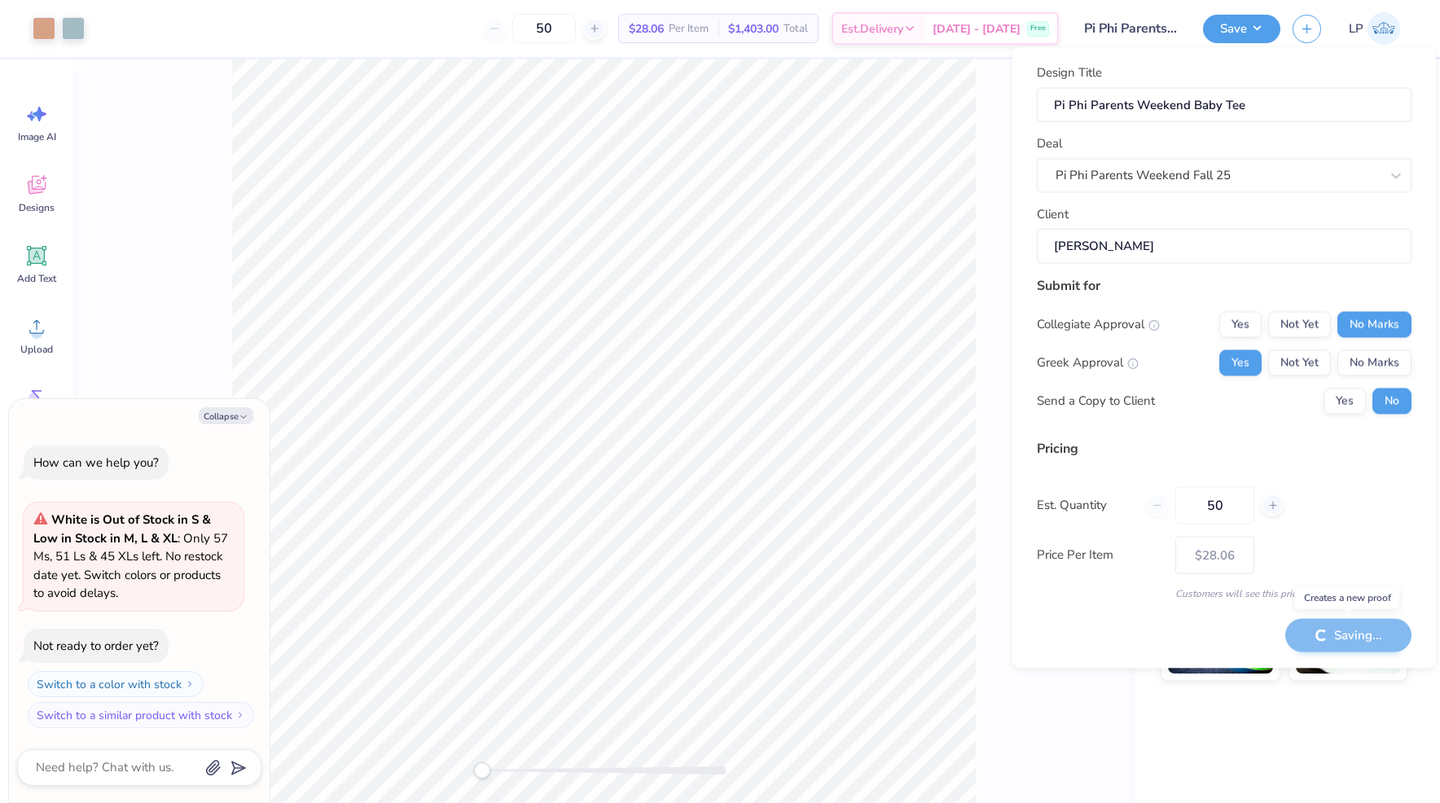
type input "– –"
type textarea "x"
type input "$23.67"
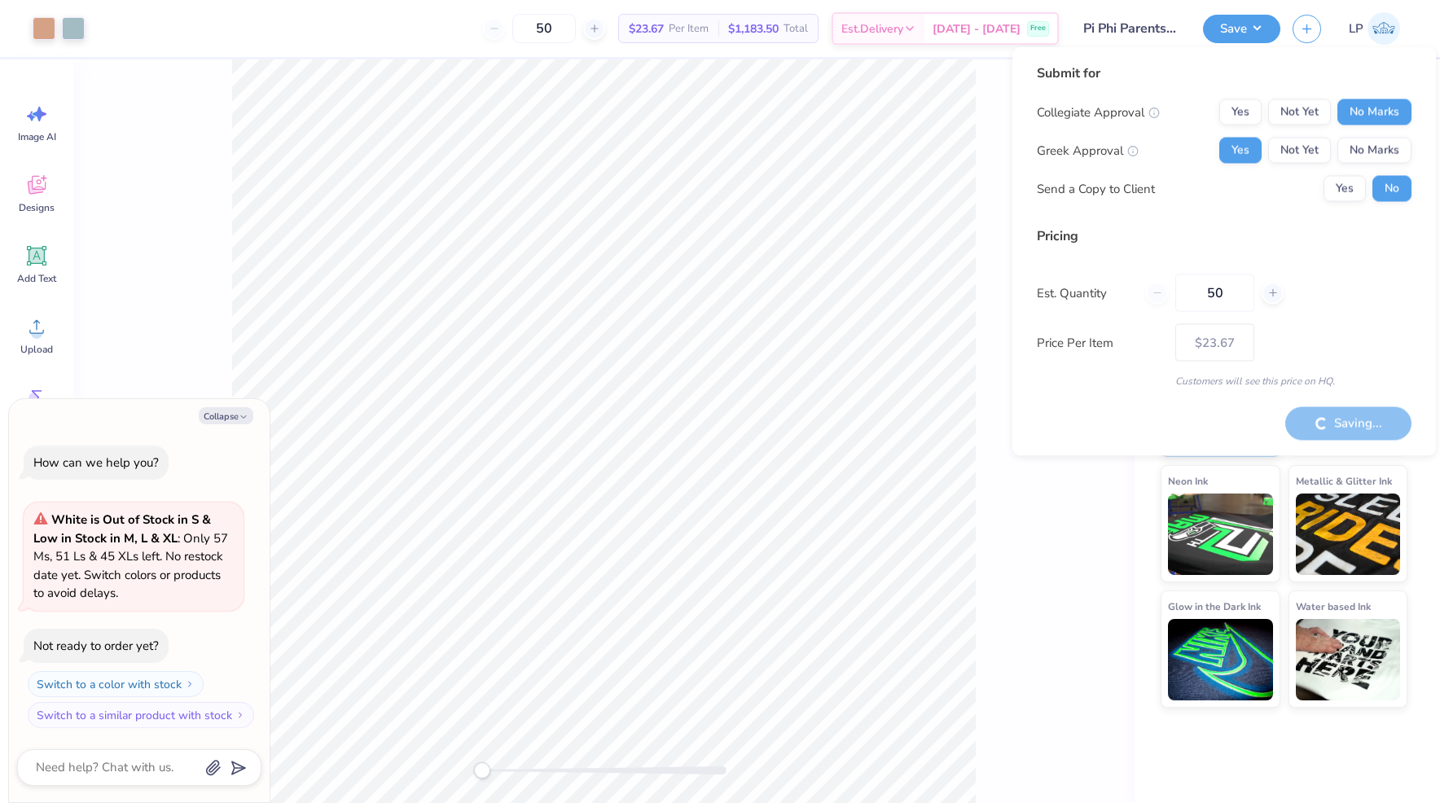
type textarea "x"
type input "– –"
type textarea "x"
type input "$28.06"
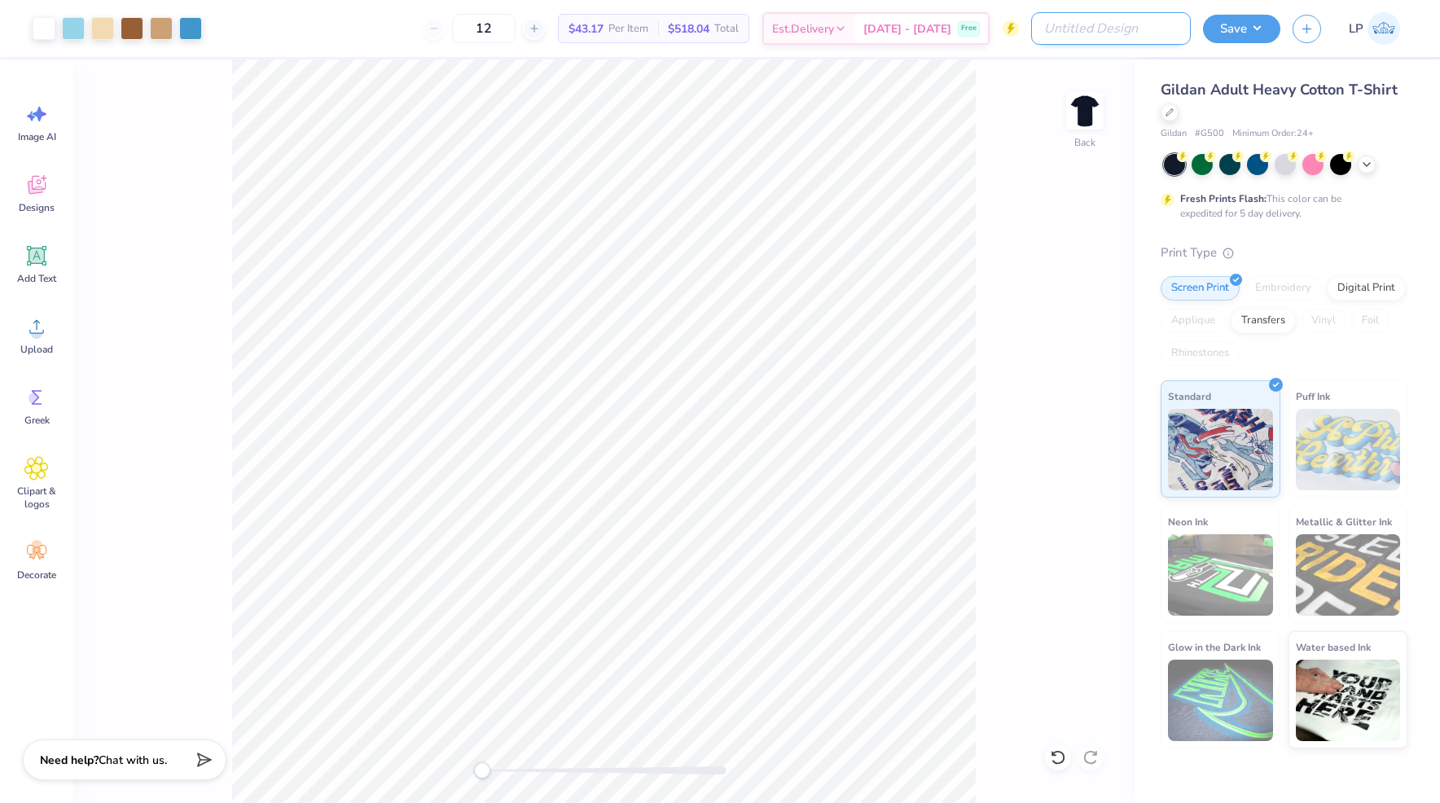
click at [1158, 36] on input "Design Title" at bounding box center [1111, 28] width 160 height 33
type input "Pi Phi Dads Day T-shirt"
click at [1255, 31] on button "Save" at bounding box center [1241, 26] width 77 height 29
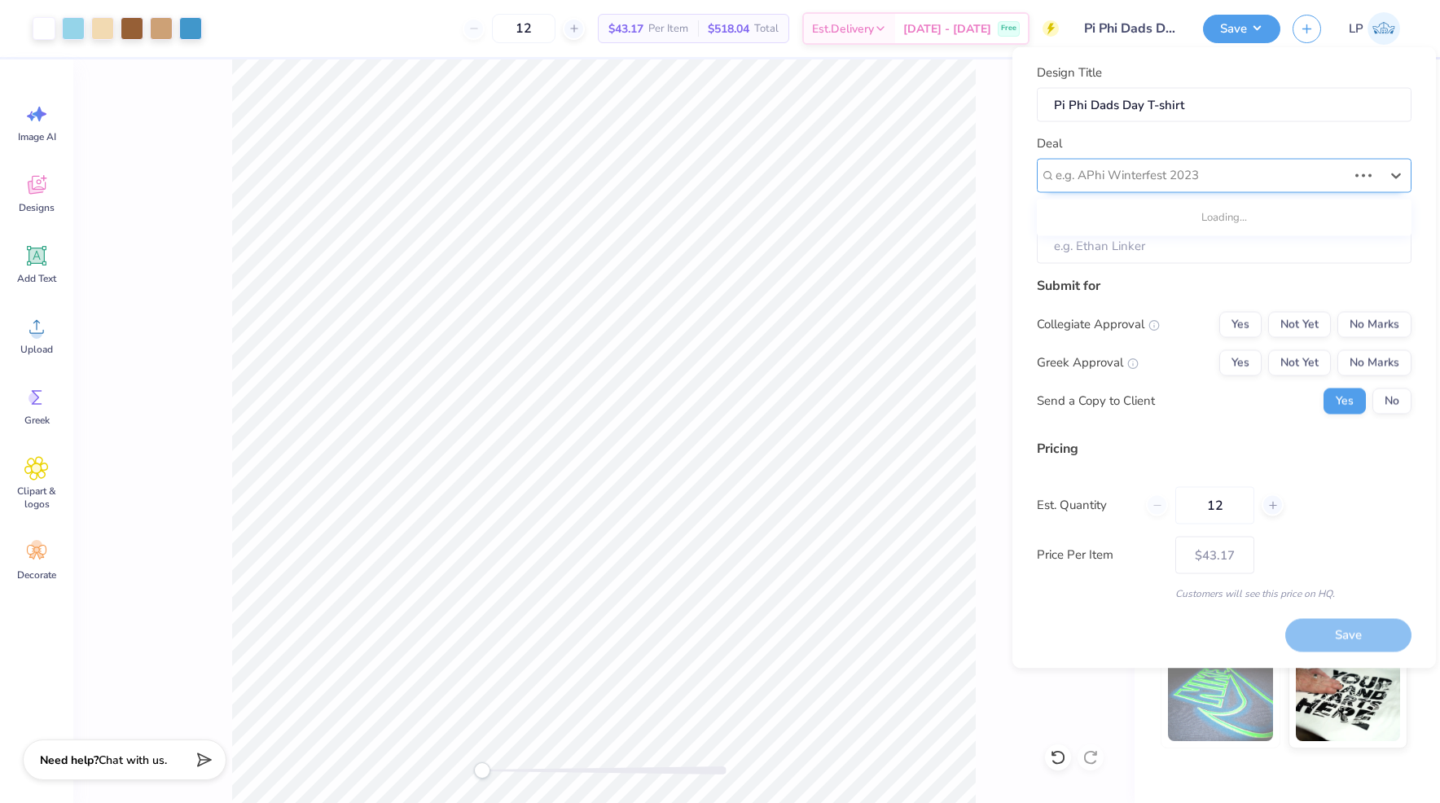
click at [1102, 174] on div at bounding box center [1202, 176] width 292 height 22
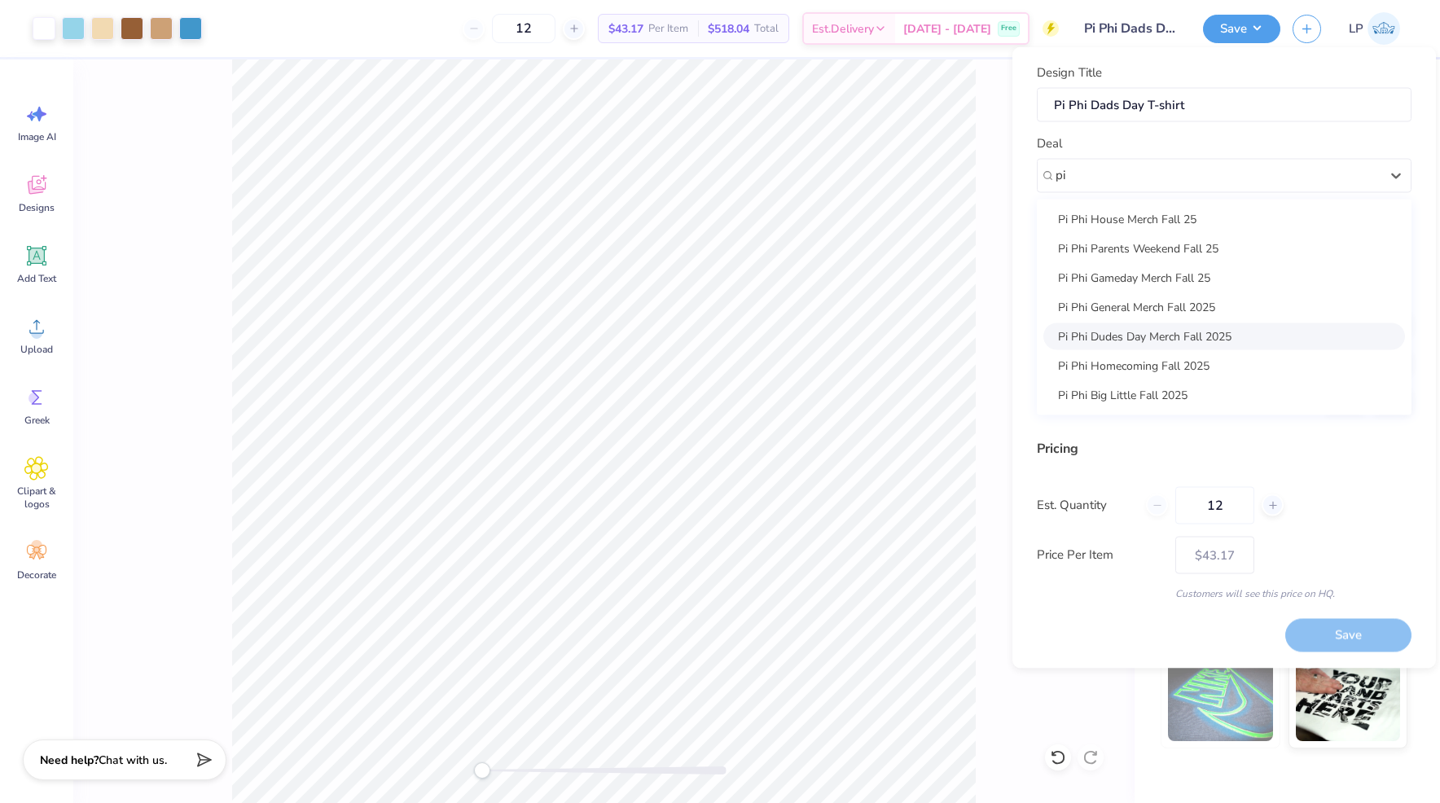
click at [1123, 338] on div "Pi Phi Dudes Day Merch Fall 2025" at bounding box center [1225, 336] width 362 height 27
type input "pi"
type input "[PERSON_NAME]"
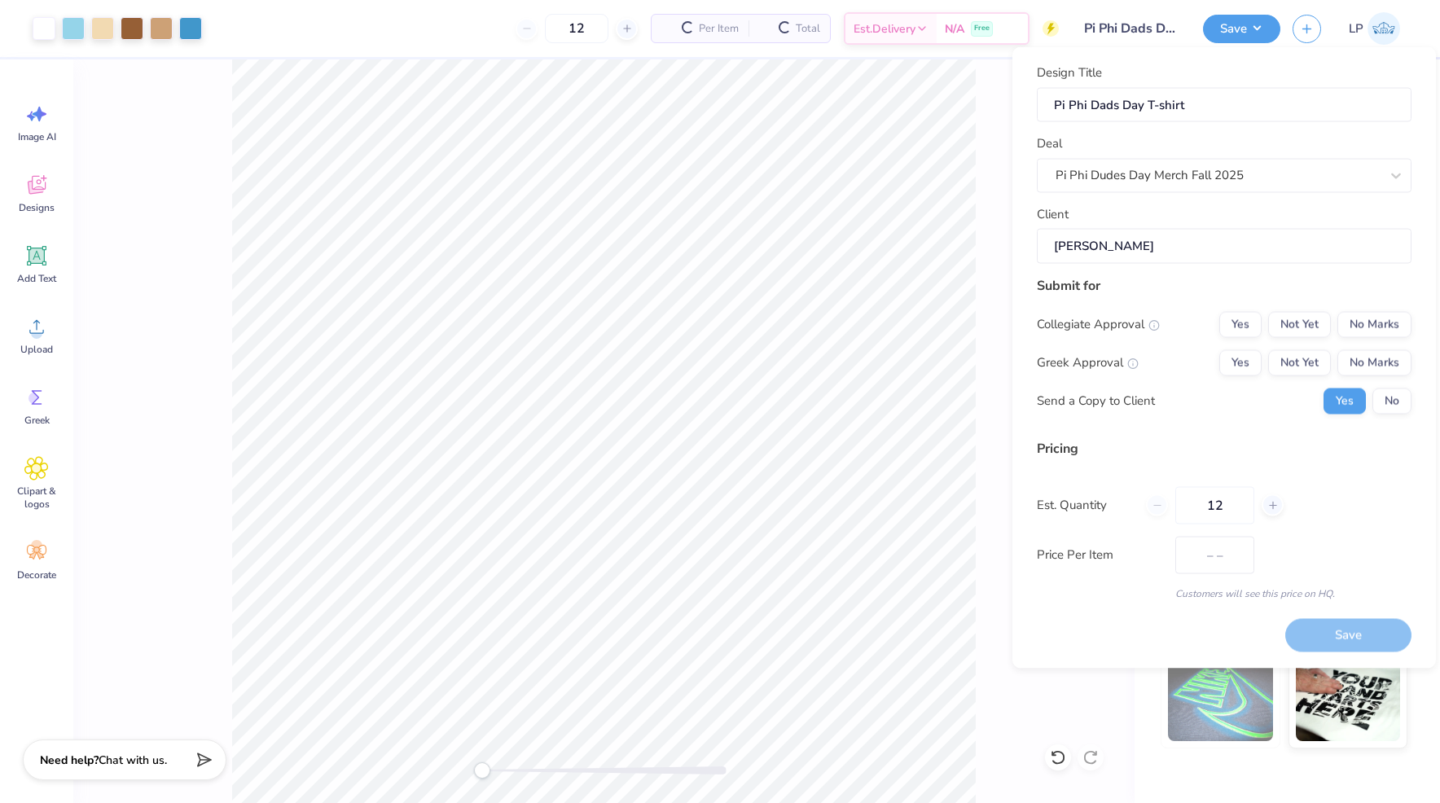
type input "$51.19"
click at [1102, 104] on input "Pi Phi Dads Day T-shirt" at bounding box center [1224, 104] width 375 height 35
type input "Pi Phi D Day T-shirt"
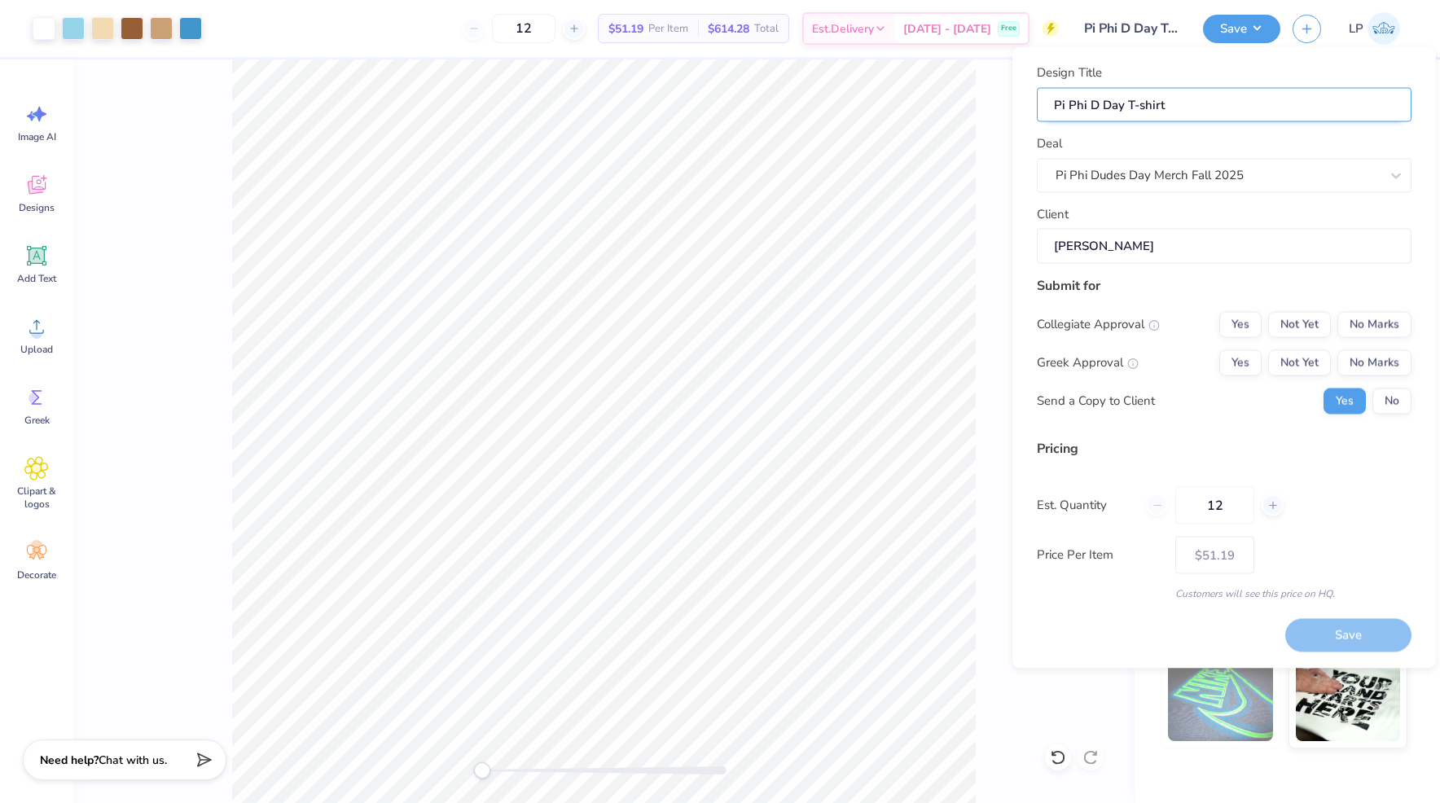
type input "Pi Phi Du Day T-shirt"
type input "Pi Phi Dud Day T-shirt"
type input "Pi Phi Dude Day T-shirt"
type input "Pi Phi Dudes Day T-shirt"
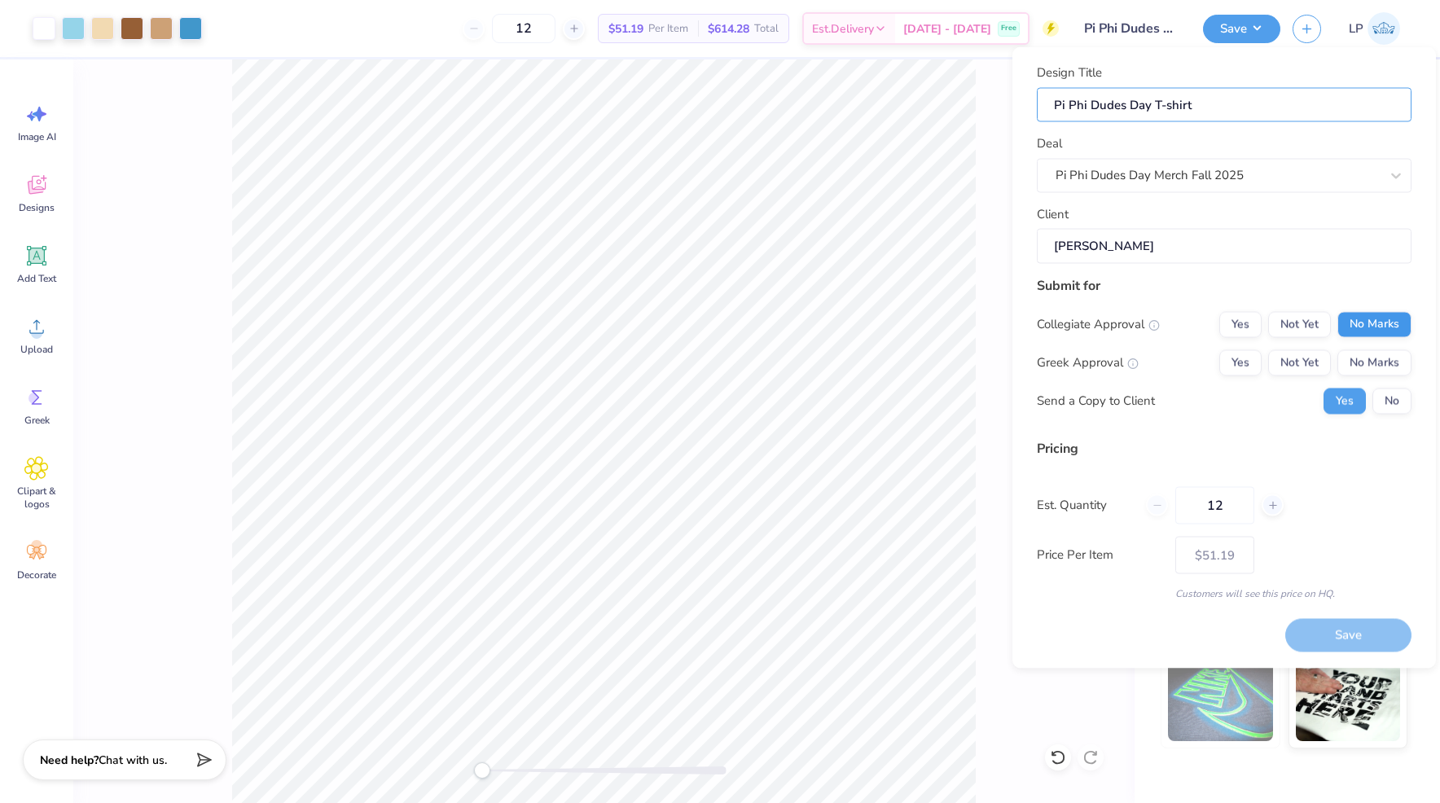
type input "Pi Phi Dudes Day T-shirt"
click at [1368, 333] on button "No Marks" at bounding box center [1375, 324] width 74 height 26
click at [1238, 363] on button "Yes" at bounding box center [1241, 362] width 42 height 26
click at [1382, 401] on button "No" at bounding box center [1392, 401] width 39 height 26
click at [1340, 631] on button "Save" at bounding box center [1349, 635] width 126 height 33
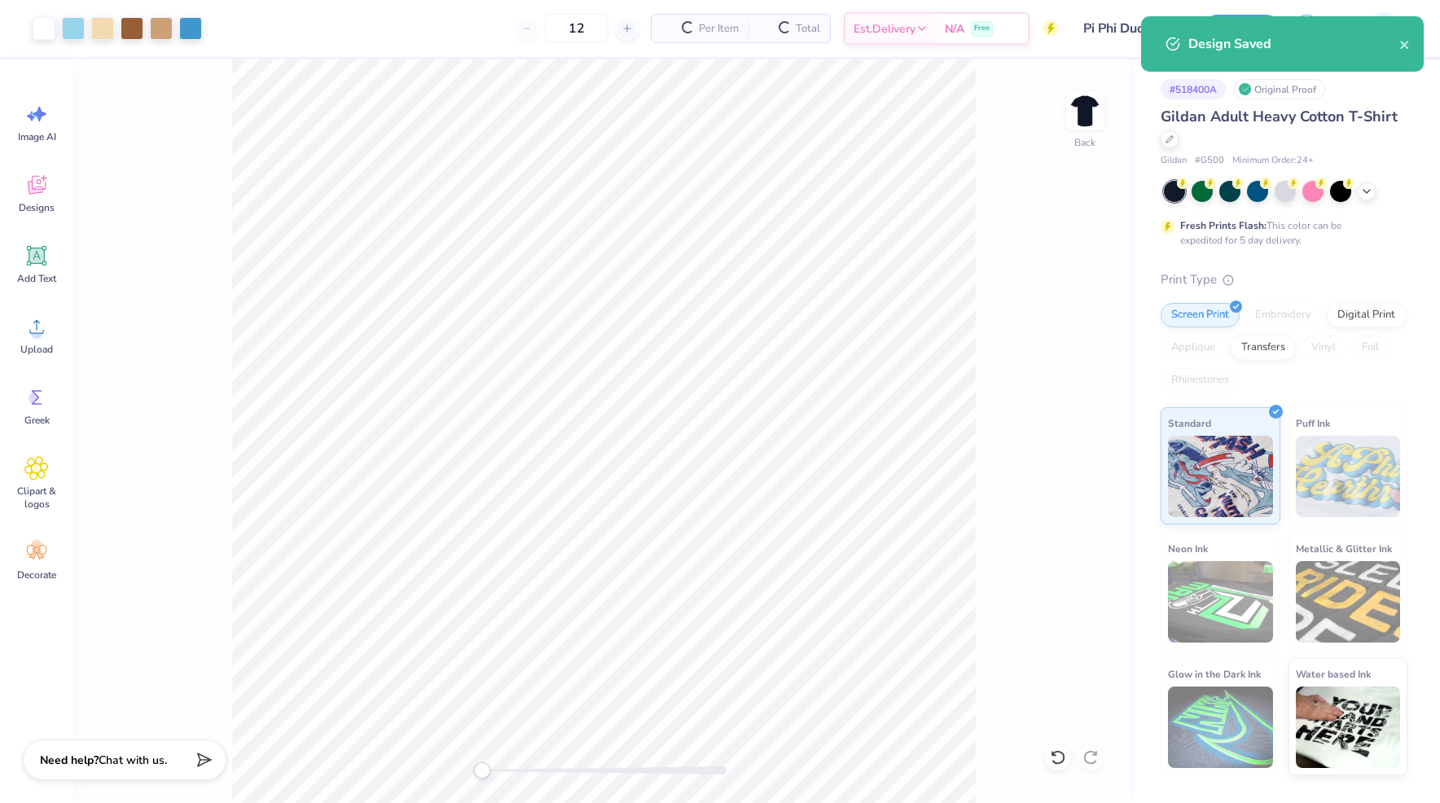
type input "$51.19"
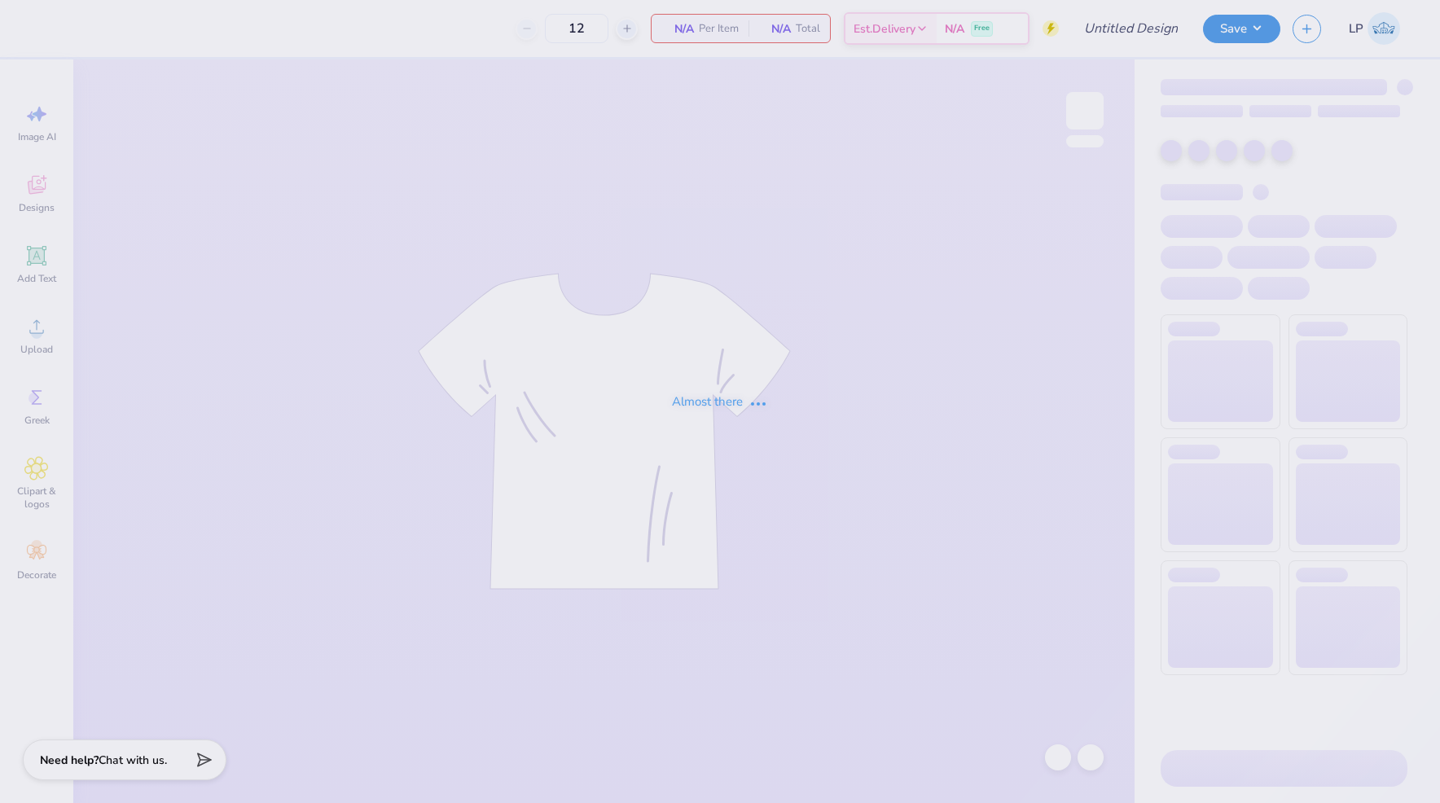
type input "Pi Phi Dudes Day T-shirt"
